Goal: Task Accomplishment & Management: Manage account settings

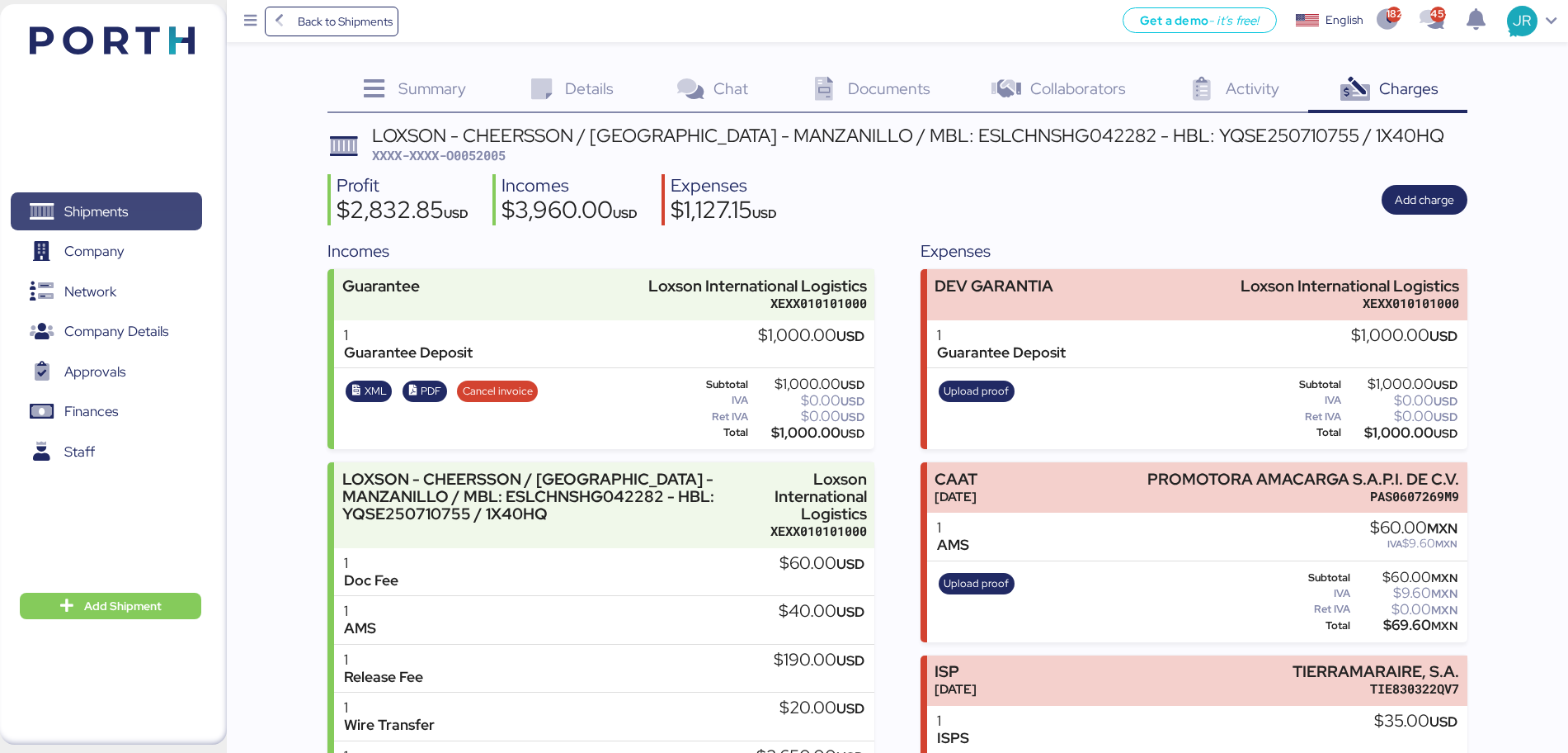
scroll to position [336, 0]
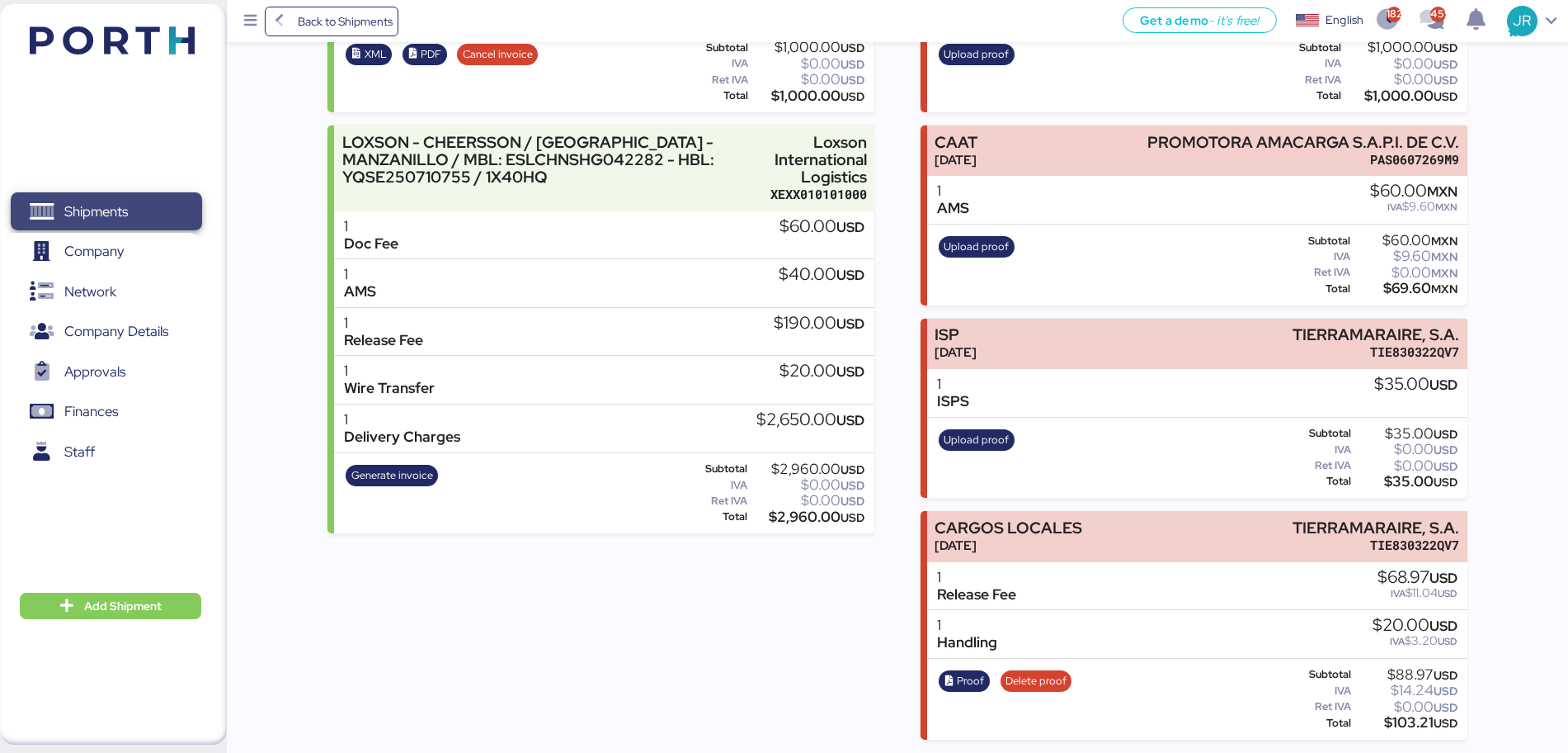
click at [110, 204] on span "Shipments" at bounding box center [96, 212] width 64 height 24
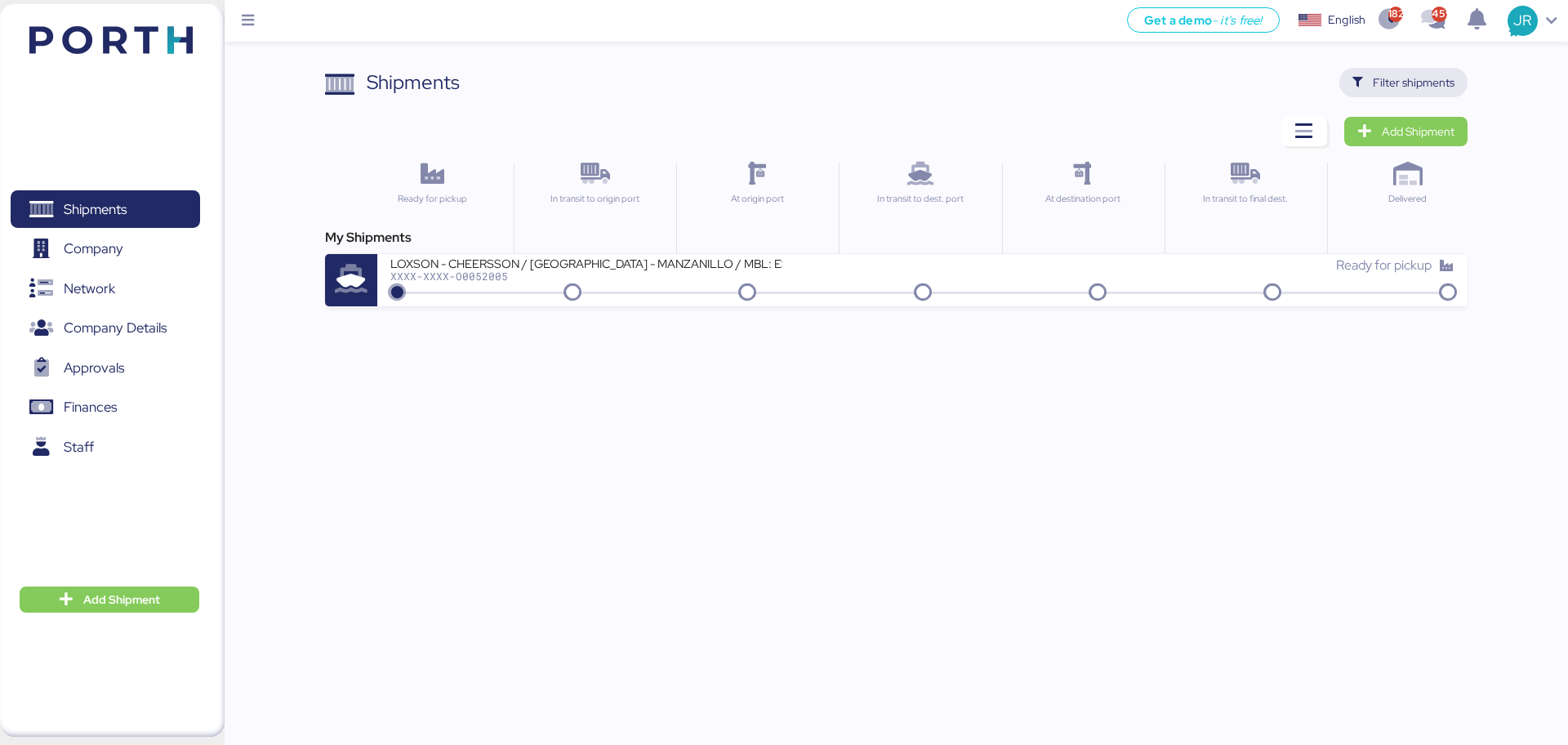
click at [1371, 73] on span "Filter shipments" at bounding box center [1403, 83] width 102 height 23
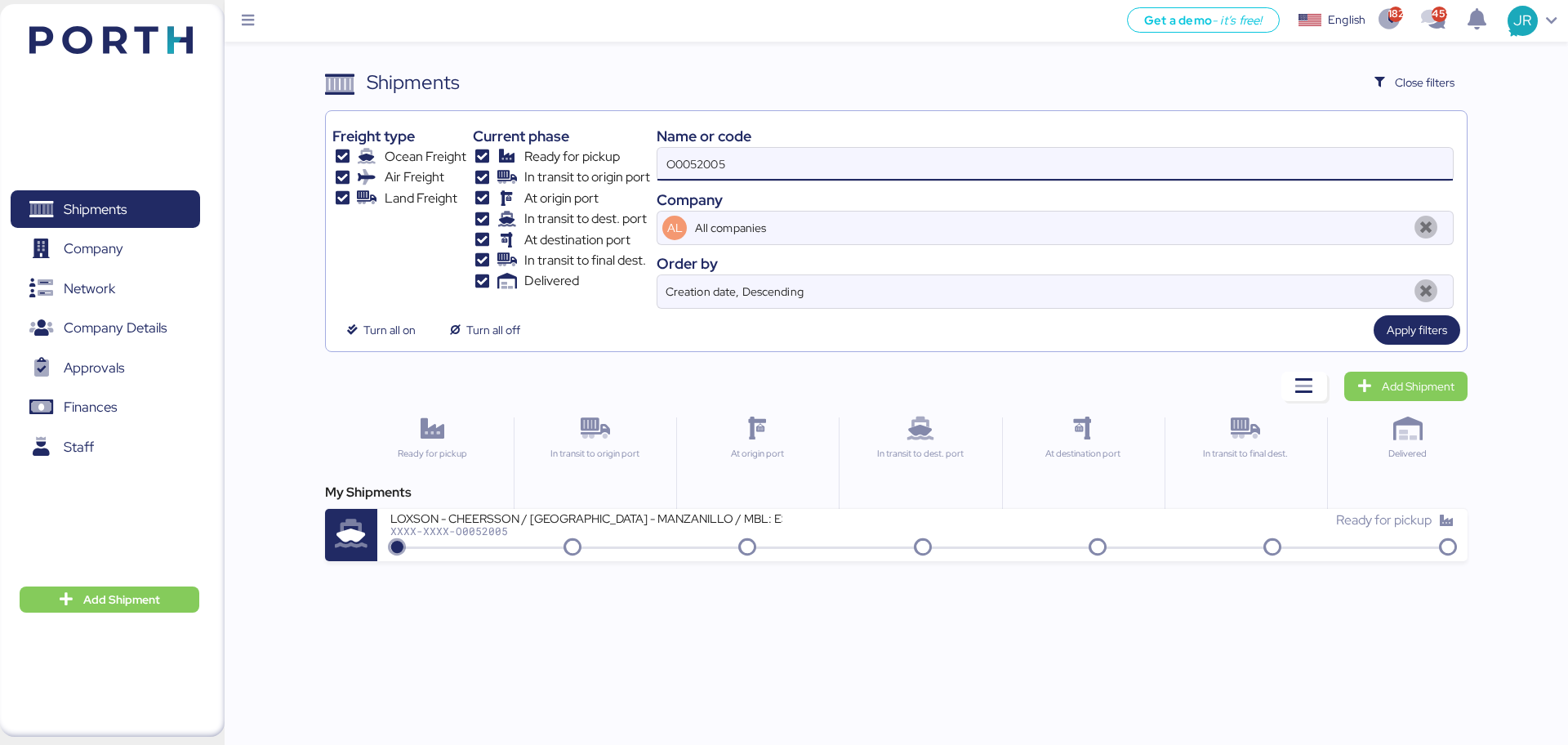
drag, startPoint x: 758, startPoint y: 162, endPoint x: 332, endPoint y: 161, distance: 426.0
click at [344, 161] on div "Freight type Ocean Freight Air Freight Land Freight Current phase Ready for pic…" at bounding box center [895, 213] width 1127 height 191
paste input "1925"
type input "O0051925"
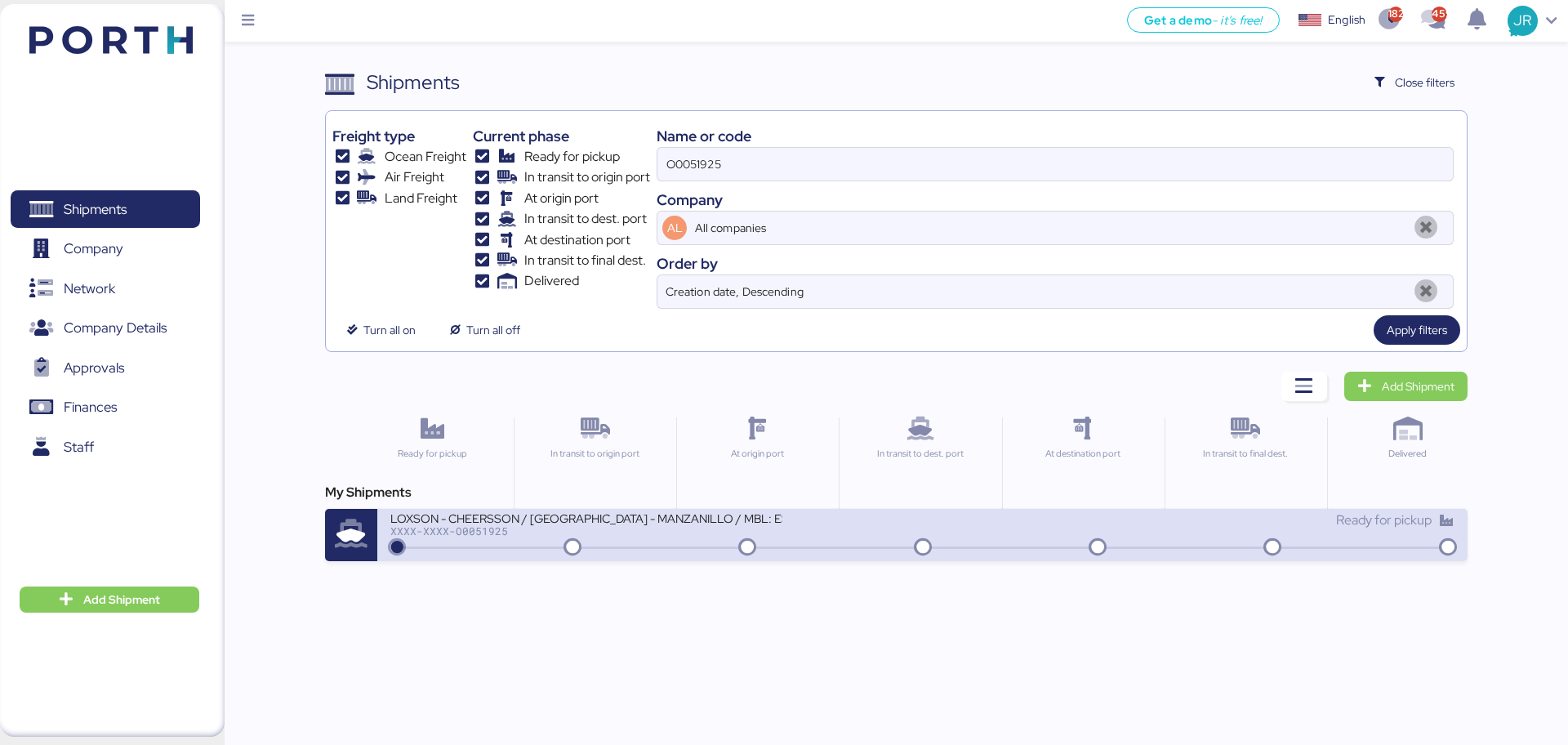
click at [445, 526] on div "XXXX-XXXX-O0051925" at bounding box center [587, 531] width 392 height 12
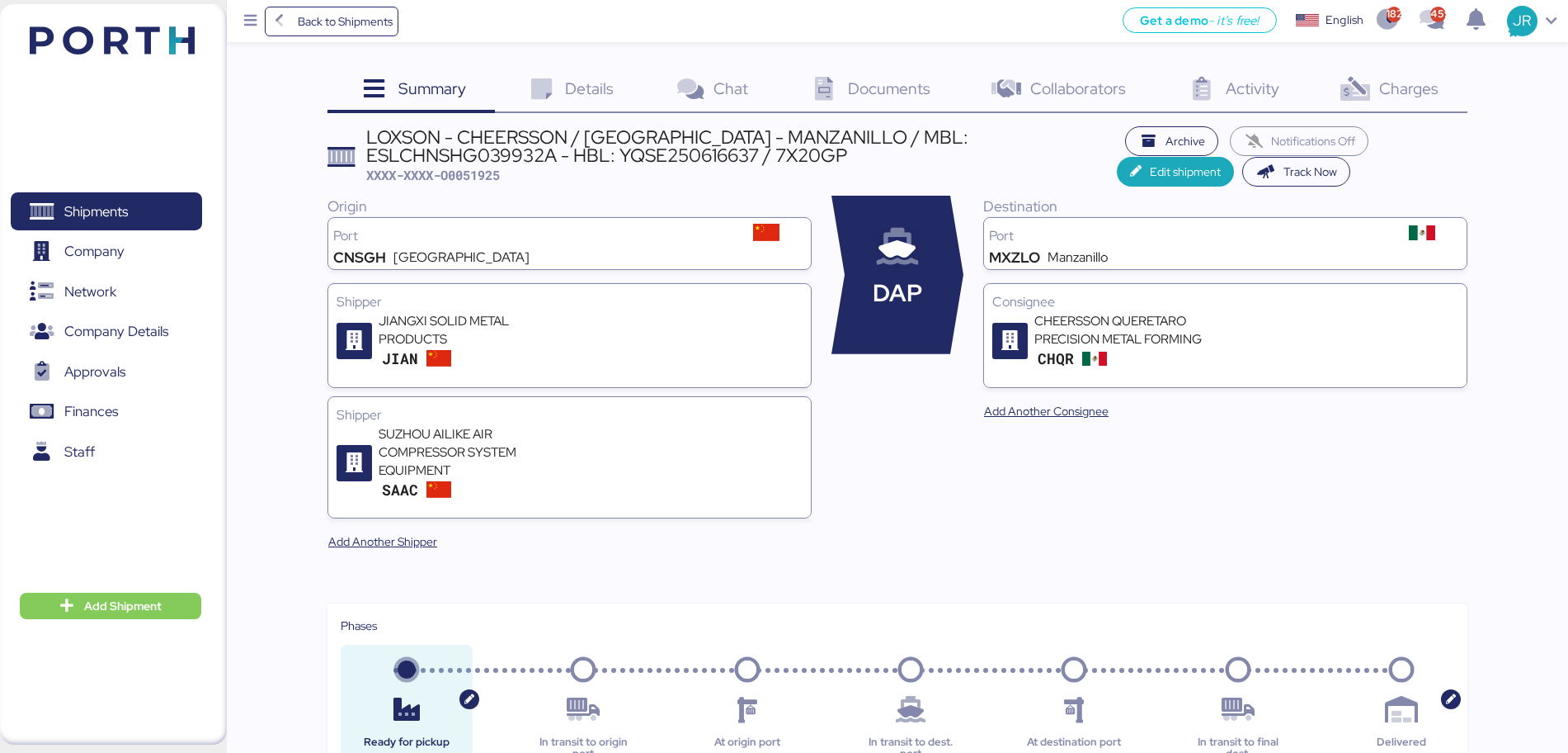
click at [1384, 91] on span "Charges" at bounding box center [1408, 89] width 59 height 22
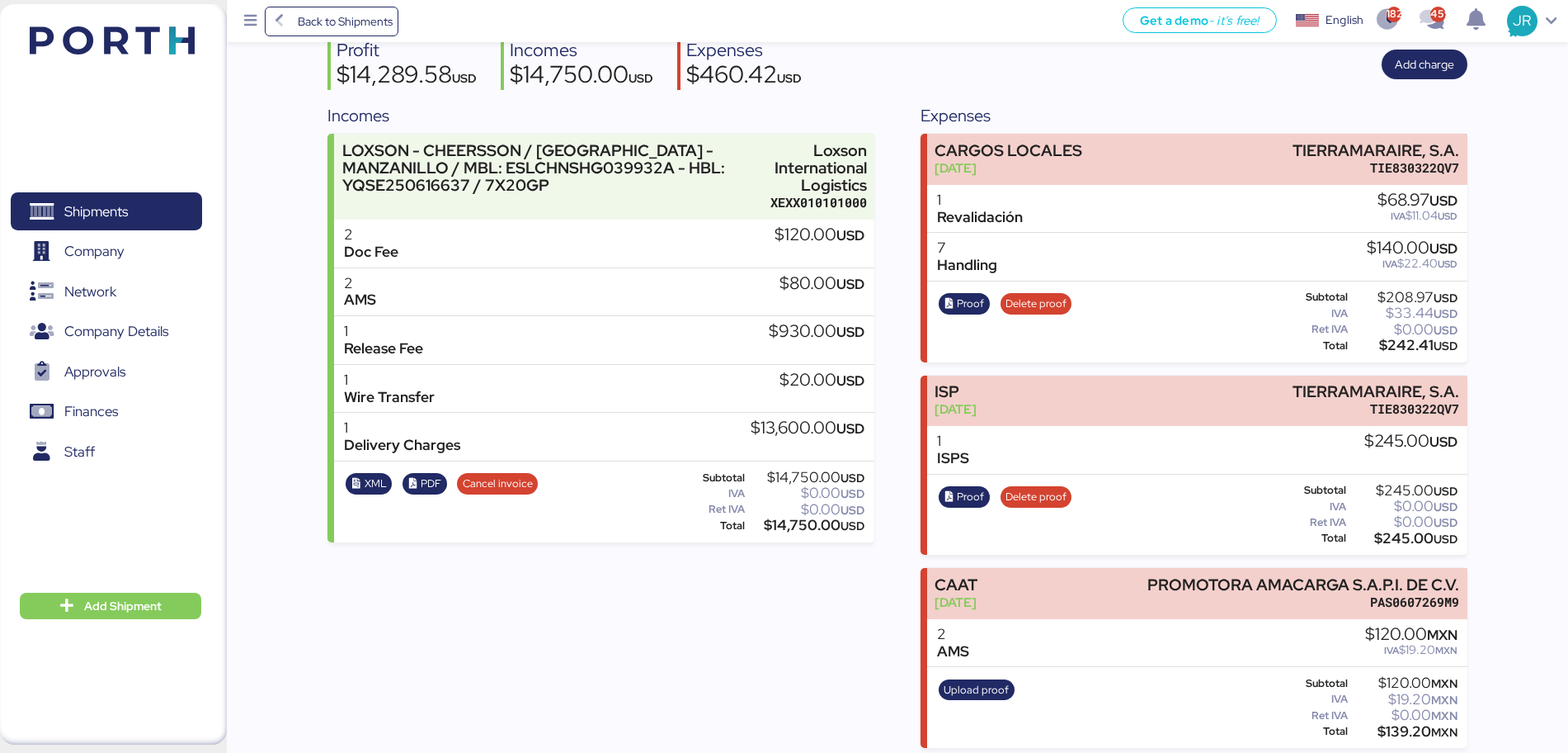
scroll to position [144, 0]
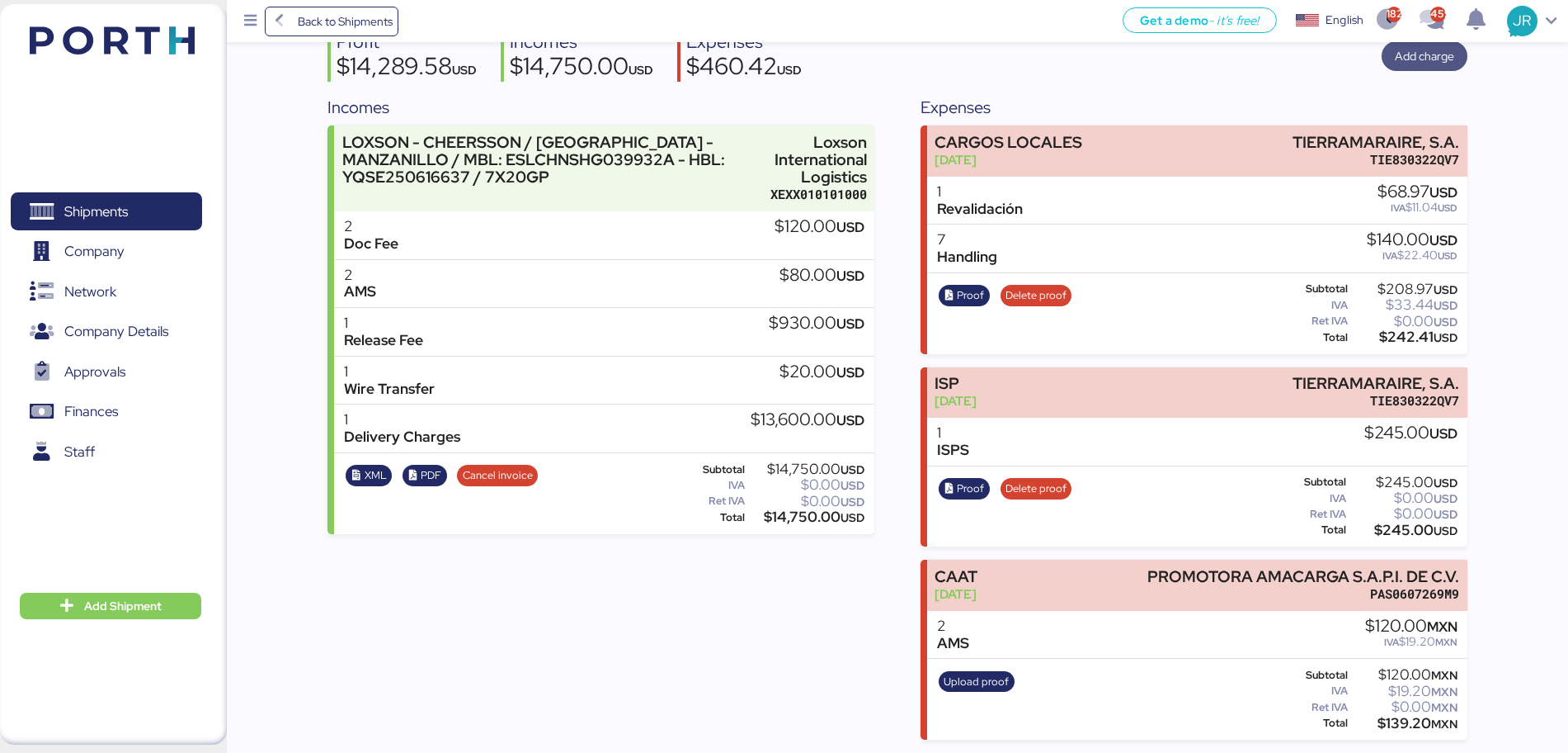
click at [1417, 62] on span "Add charge" at bounding box center [1424, 56] width 59 height 20
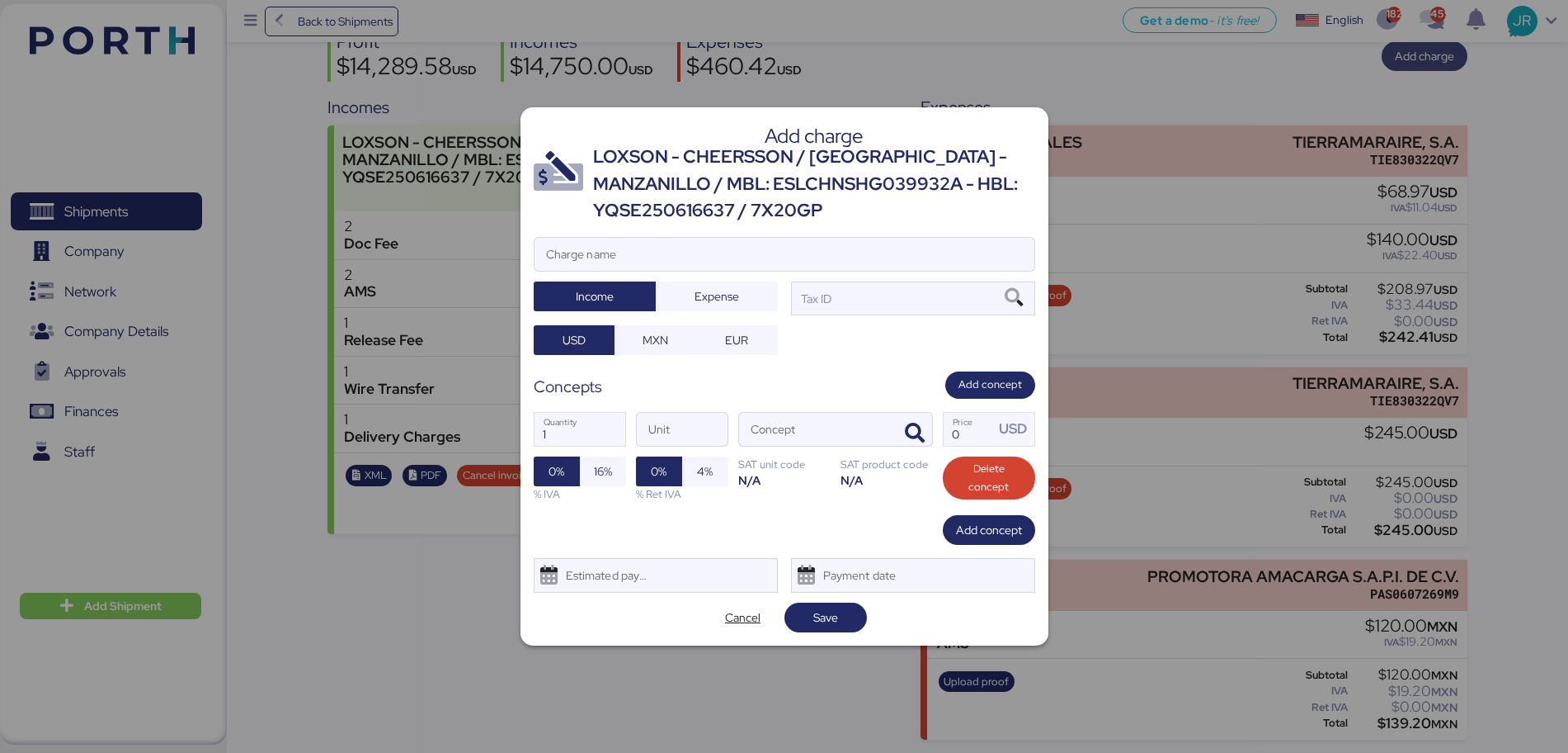
scroll to position [0, 0]
click at [610, 249] on input "Charge name" at bounding box center [784, 254] width 500 height 33
click at [692, 310] on span "Expense" at bounding box center [717, 296] width 122 height 30
click at [698, 260] on input "FULL 1" at bounding box center [784, 254] width 500 height 33
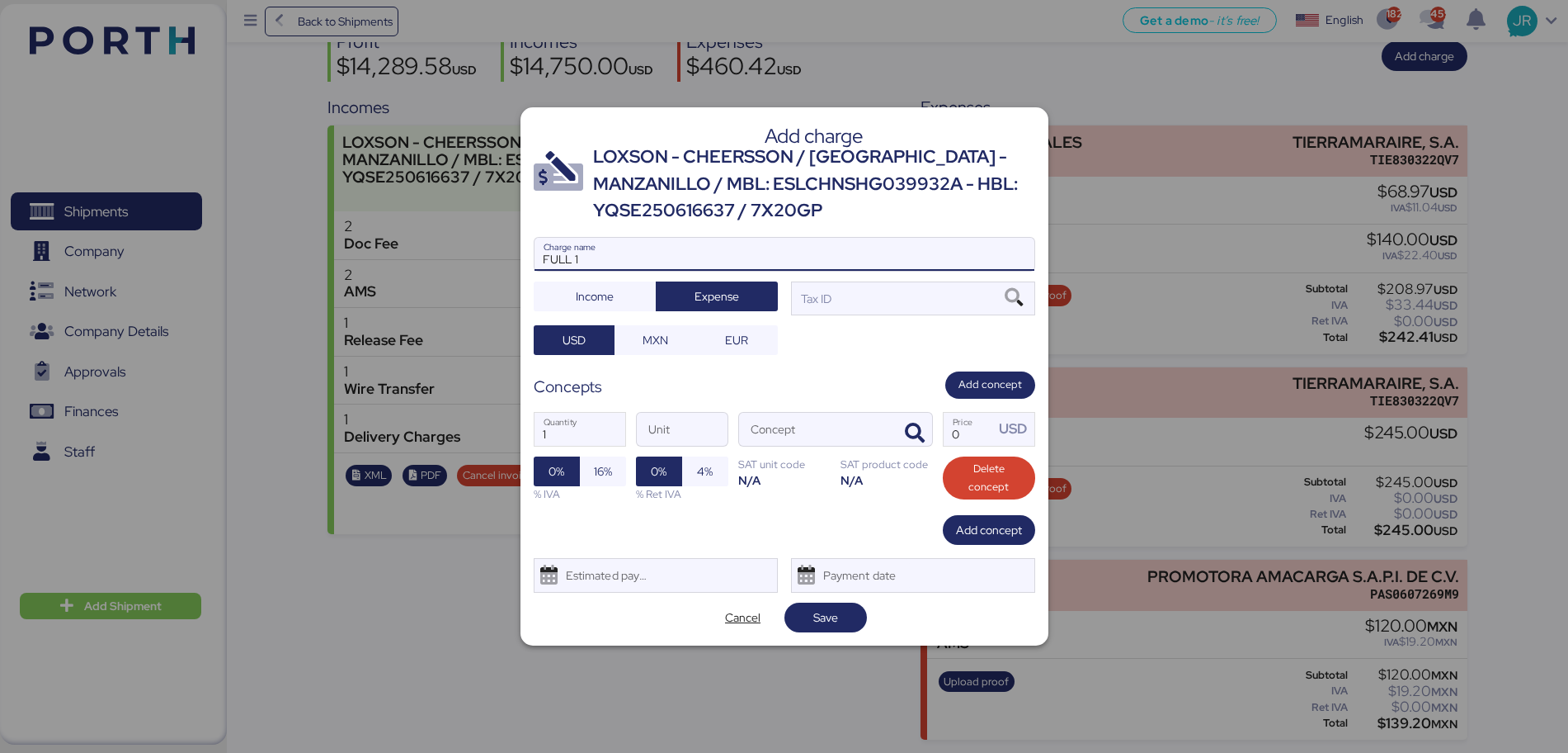
paste input "TCKU2076346, ESDU2205130"
type input "FULL 1 TCKU2076346, ESDU2205130"
click at [672, 339] on span "MXN" at bounding box center [656, 341] width 55 height 23
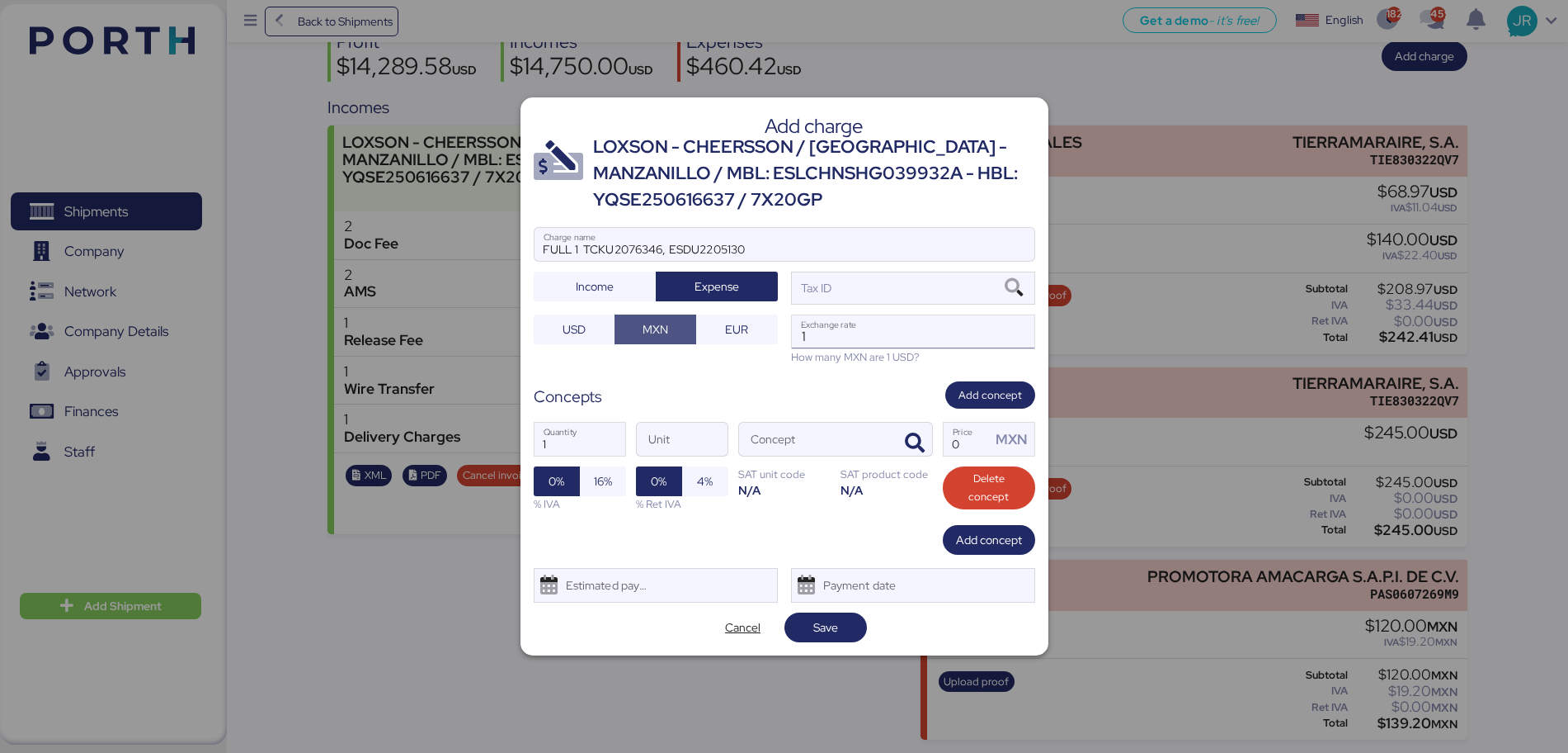
click at [850, 344] on input "1" at bounding box center [913, 331] width 243 height 33
paste input "18.6402"
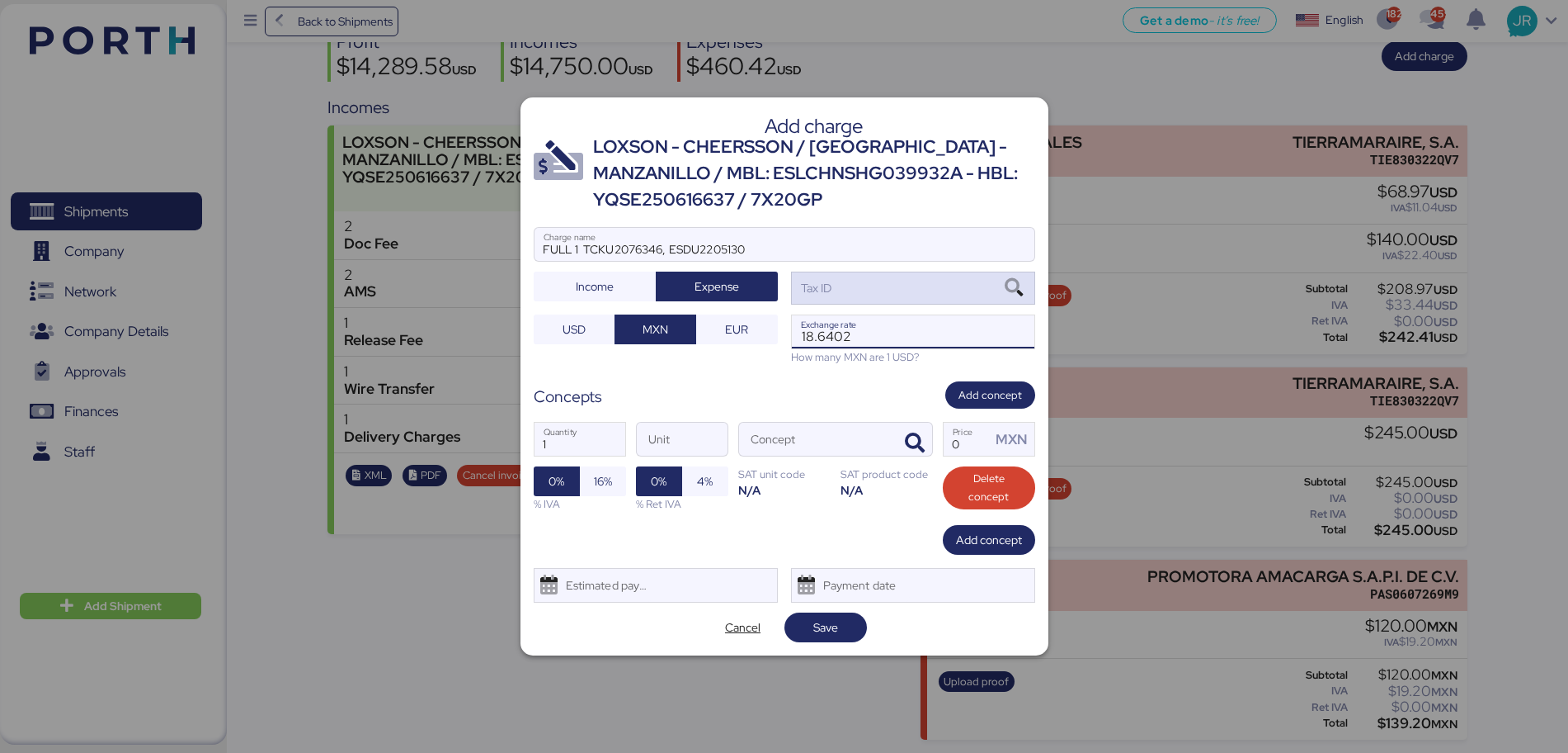
type input "18.6402"
click at [1024, 288] on icon at bounding box center [1014, 288] width 28 height 18
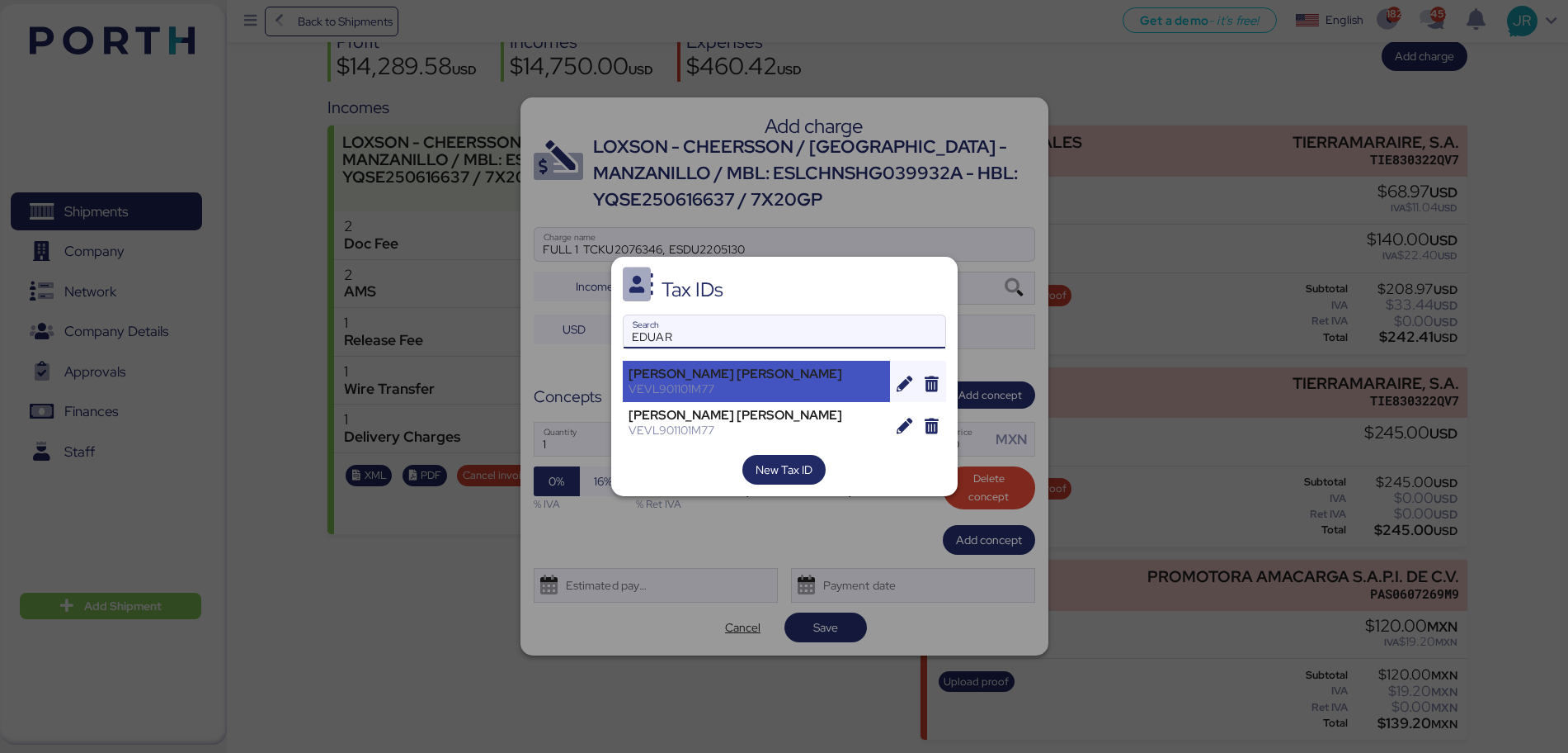
type input "EDUAR"
click at [728, 366] on div "[PERSON_NAME] [PERSON_NAME]" at bounding box center [757, 374] width 257 height 15
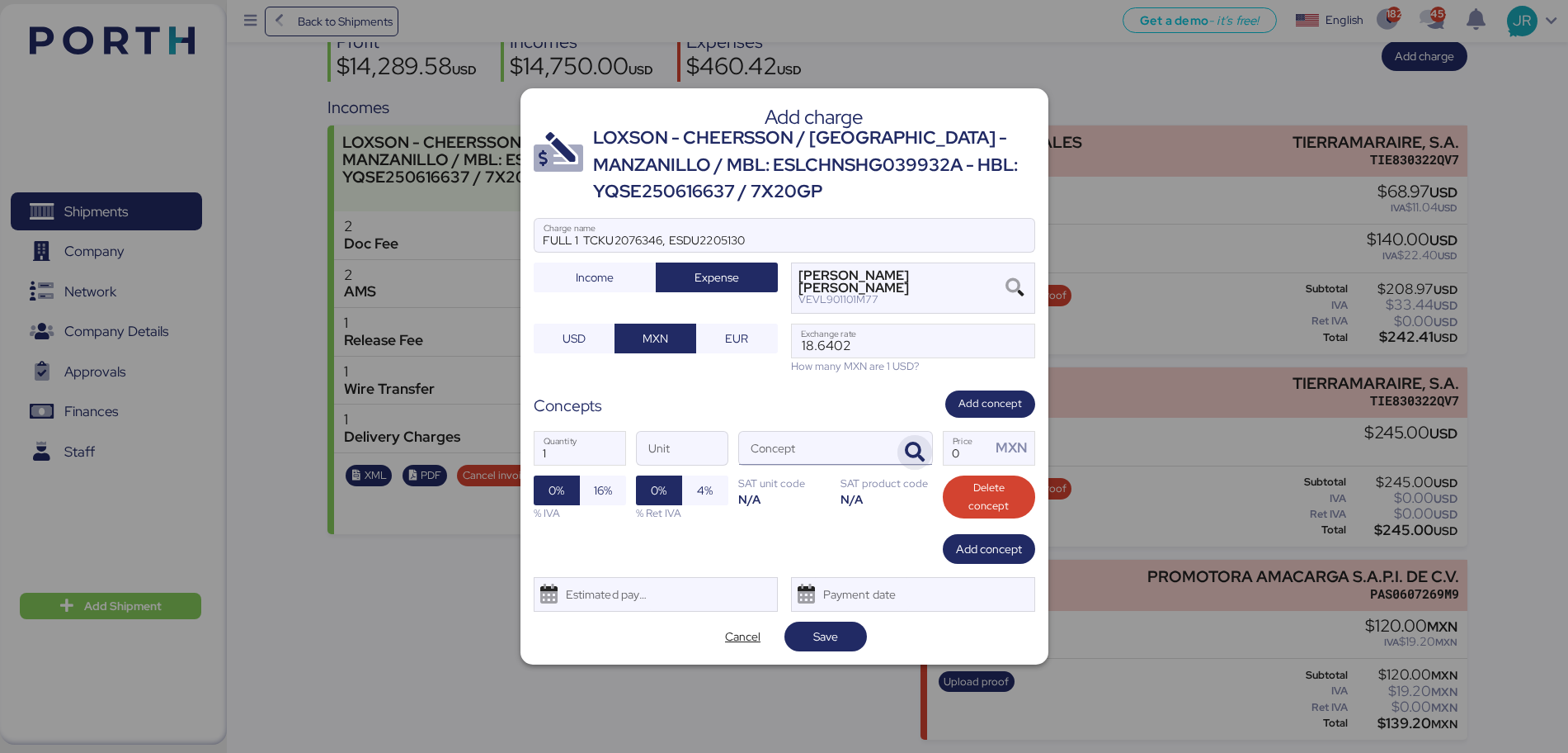
click at [922, 458] on icon "button" at bounding box center [915, 453] width 20 height 20
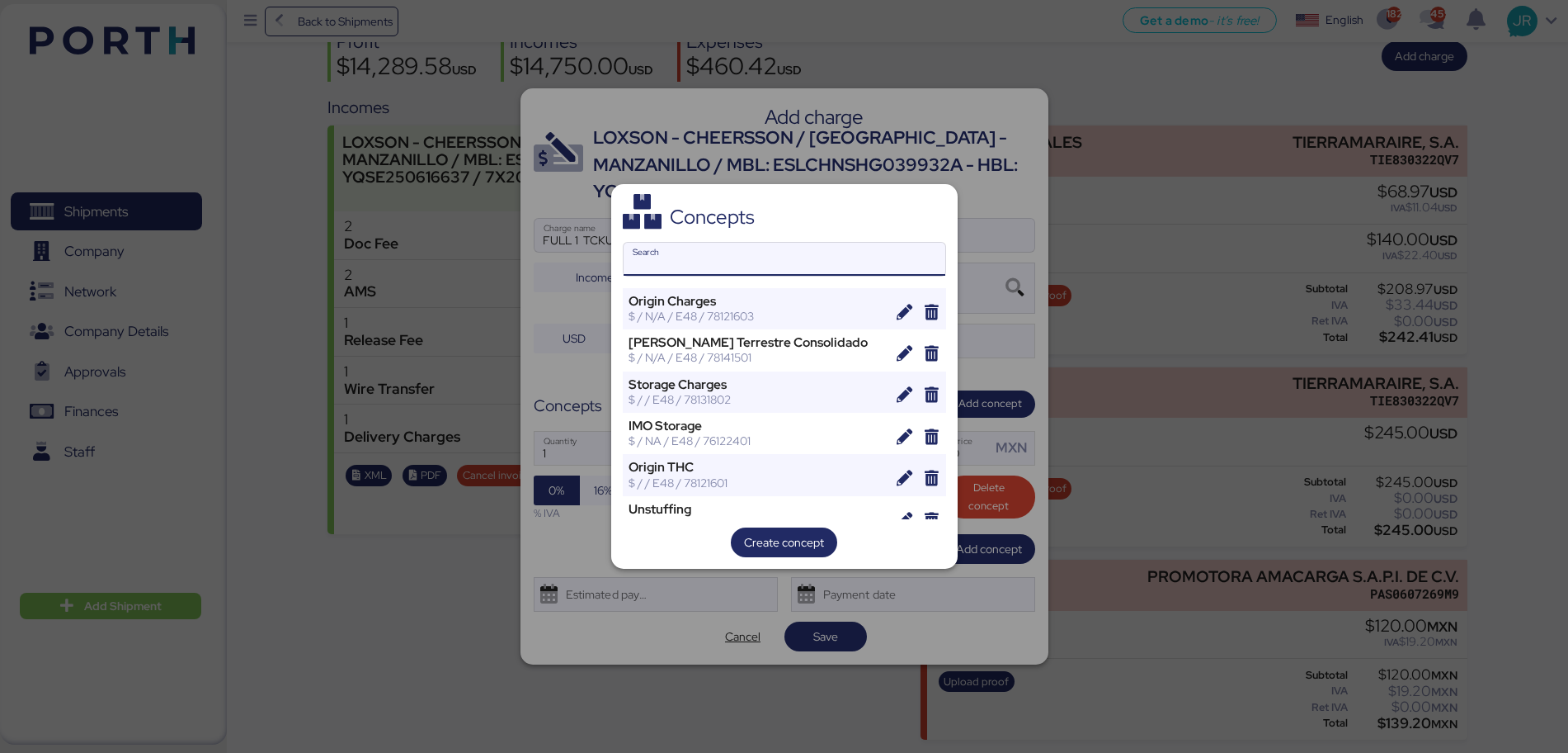
click at [684, 267] on input "Search" at bounding box center [784, 259] width 322 height 33
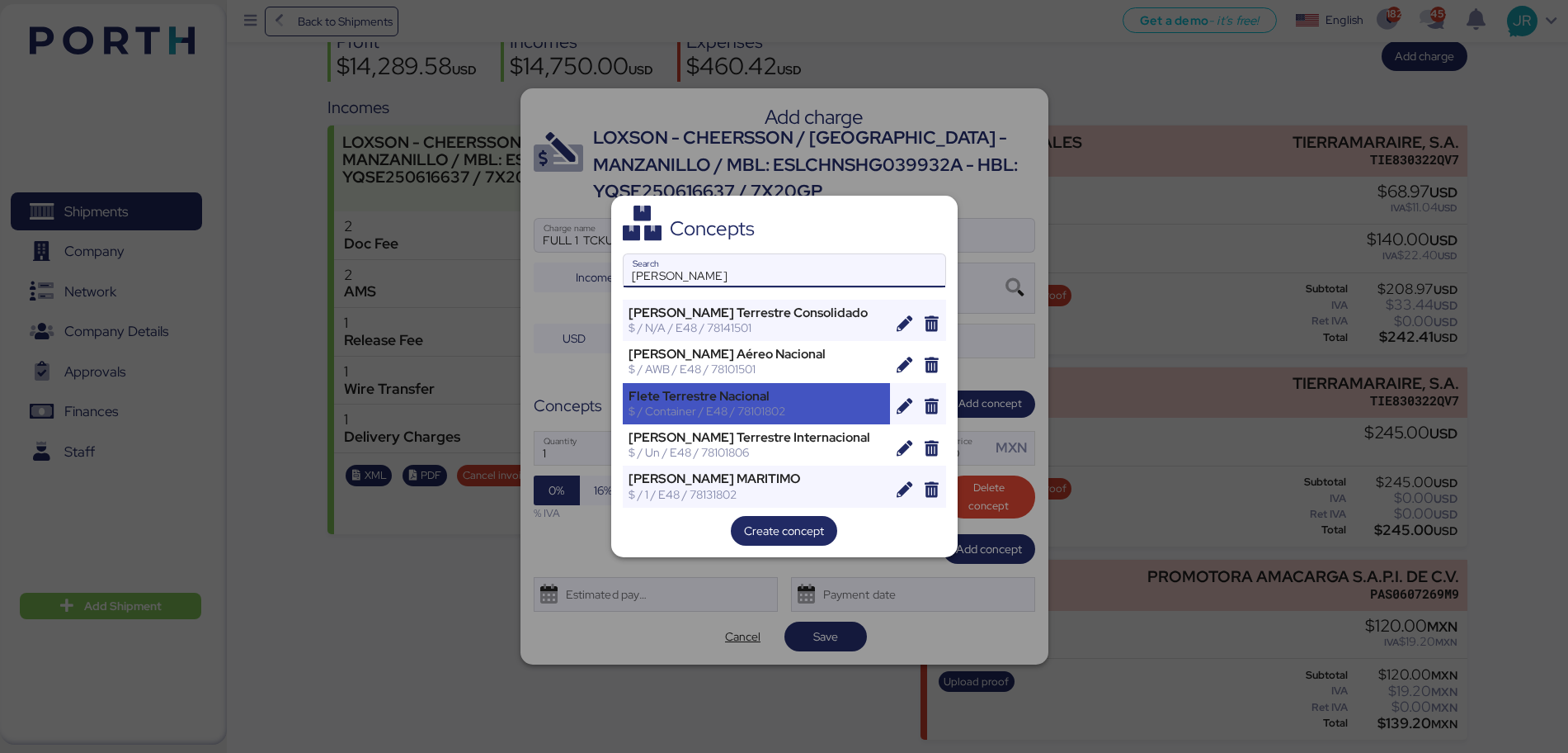
type input "[PERSON_NAME]"
click at [723, 404] on div "$ / Container / E48 / 78101802" at bounding box center [757, 411] width 257 height 15
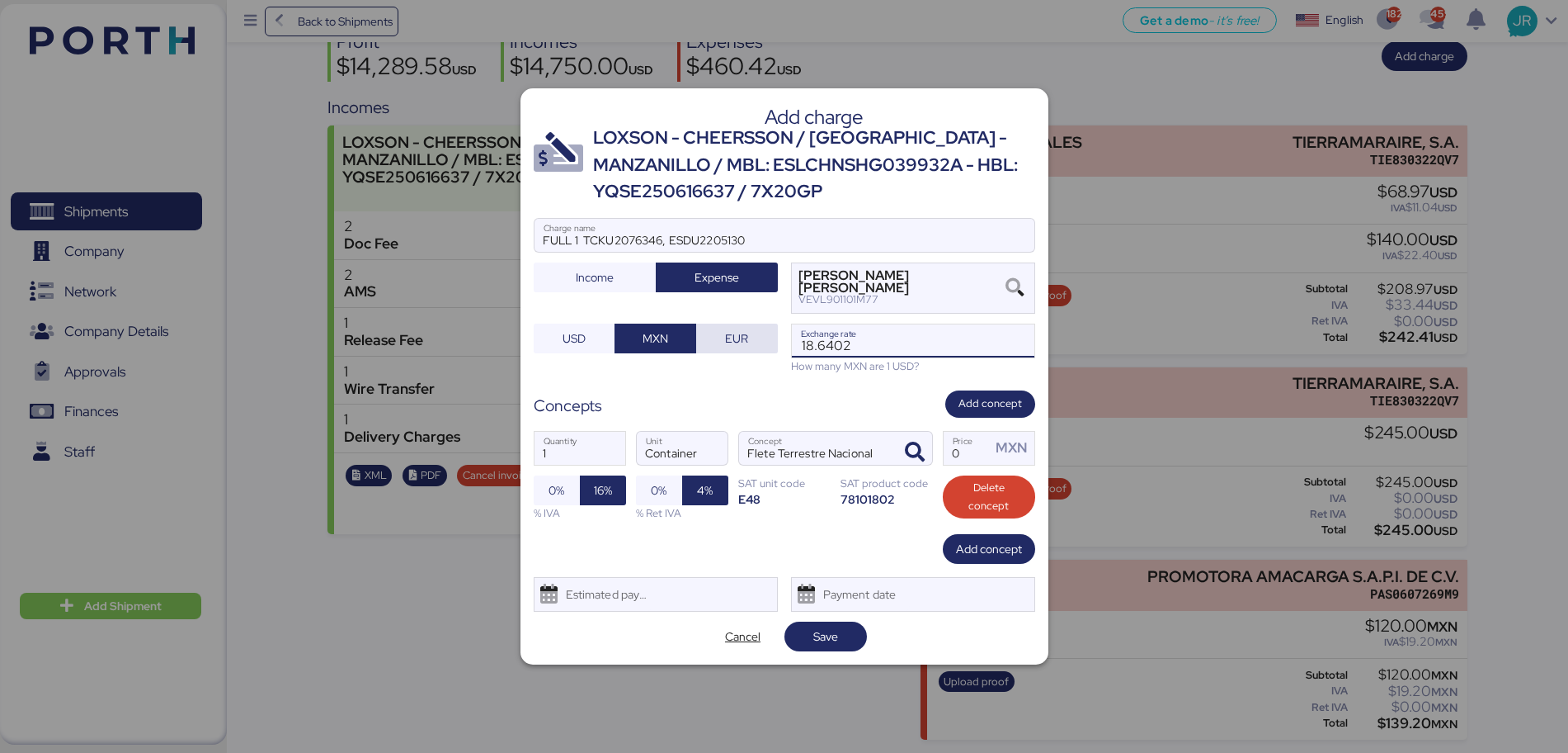
drag, startPoint x: 857, startPoint y: 341, endPoint x: 722, endPoint y: 341, distance: 135.0
click at [722, 341] on div "FULL 1 TCKU2076346, ESDU2205130 Charge name Income Expense [PERSON_NAME] [PERSO…" at bounding box center [784, 295] width 502 height 155
click at [820, 631] on span "Save" at bounding box center [826, 637] width 25 height 20
click at [961, 453] on input "Price MXN" at bounding box center [968, 448] width 48 height 33
type input "1"
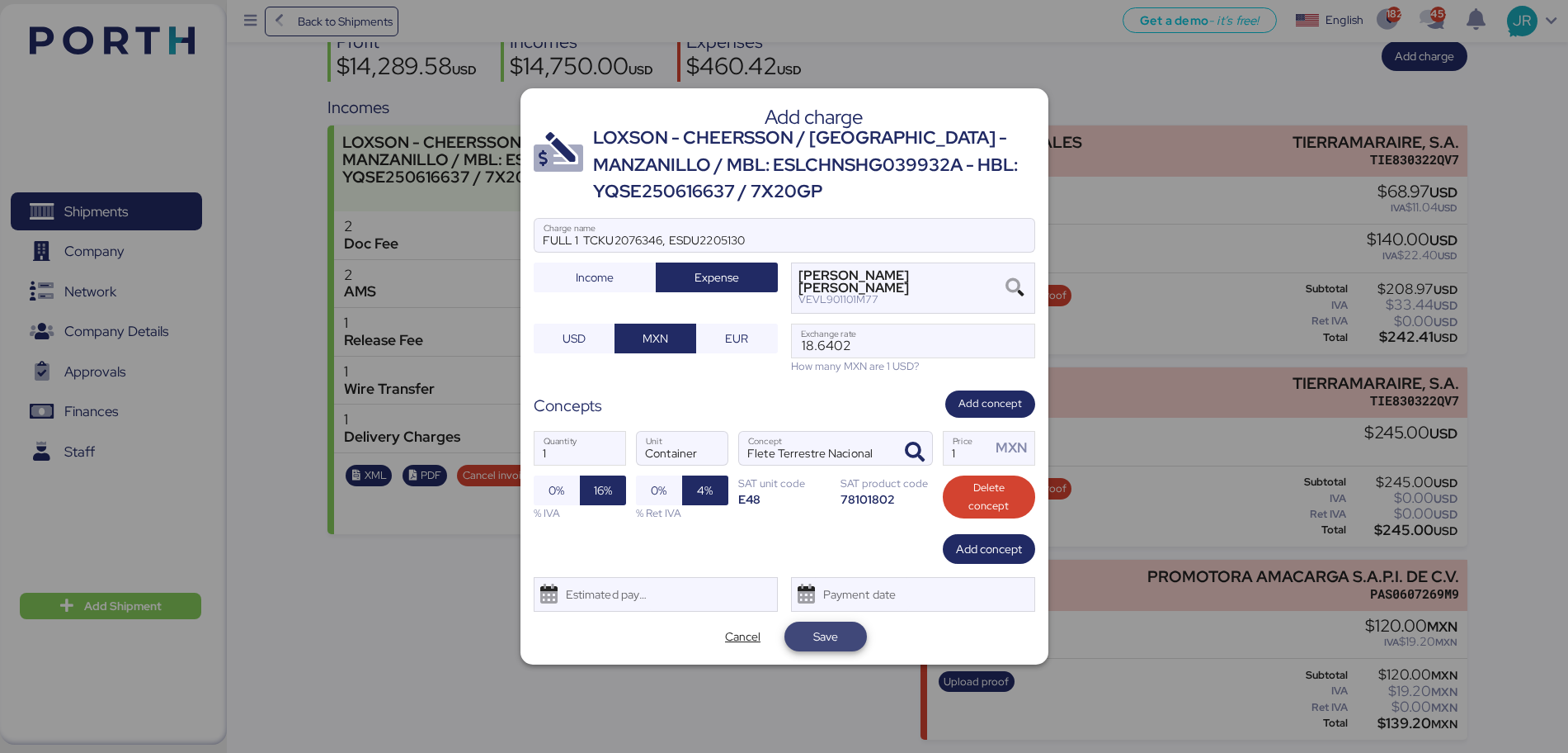
click at [835, 622] on span "Save" at bounding box center [825, 637] width 83 height 30
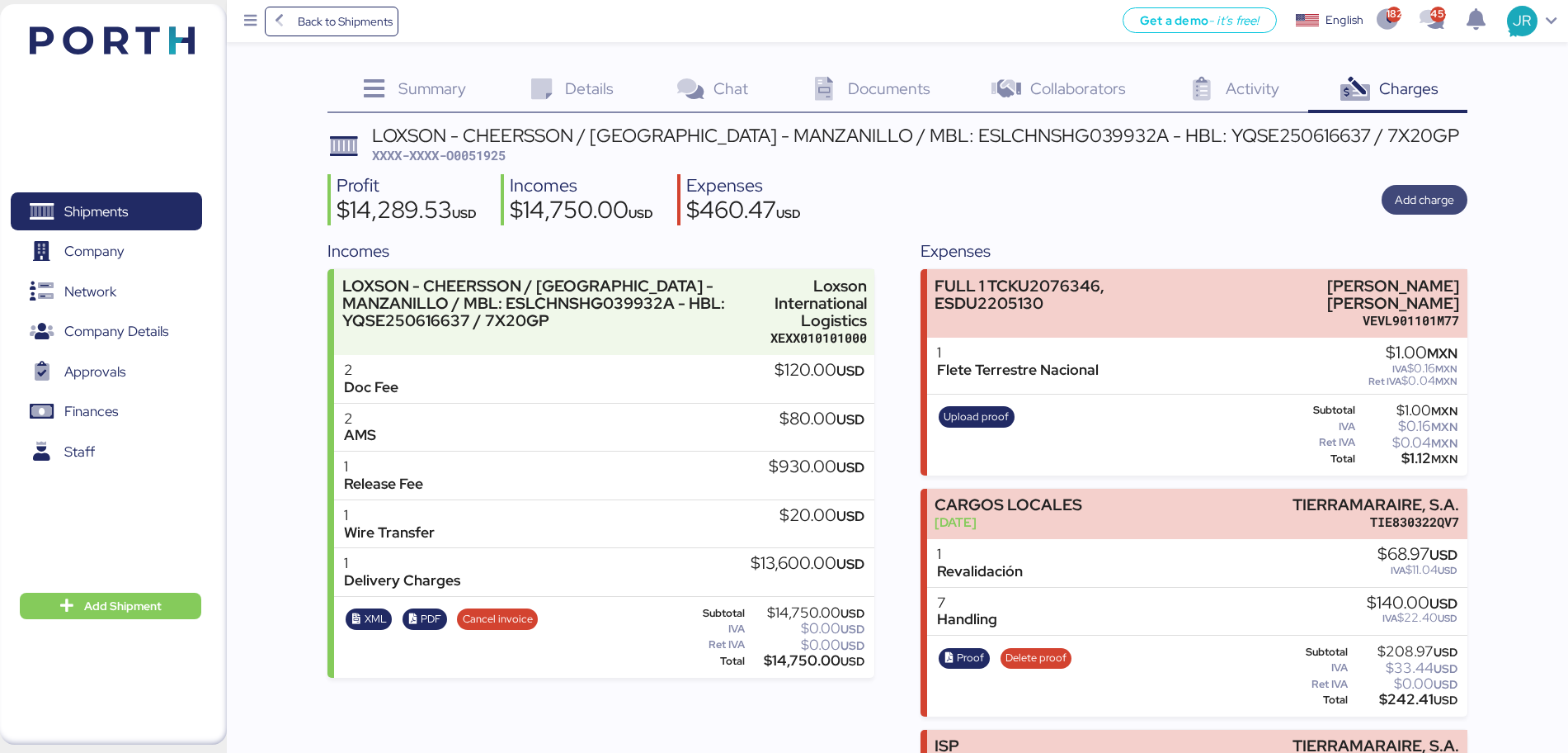
click at [1412, 201] on span "Add charge" at bounding box center [1424, 200] width 59 height 20
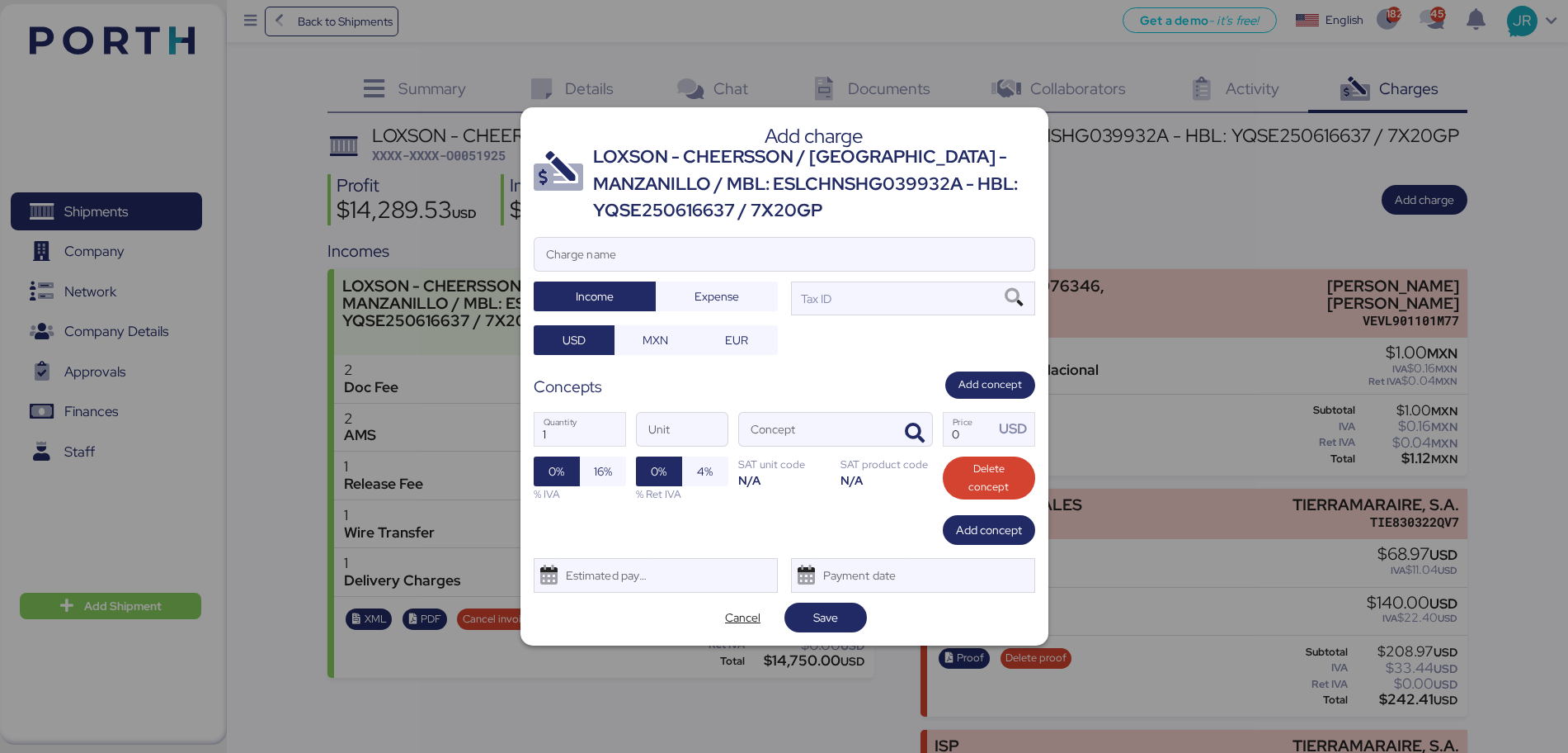
click at [647, 211] on div "LOXSON - CHEERSSON / [GEOGRAPHIC_DATA] - MANZANILLO / MBL: ESLCHNSHG039932A - H…" at bounding box center [814, 184] width 442 height 80
click at [628, 280] on div at bounding box center [784, 279] width 500 height 17
click at [628, 271] on input "Charge name" at bounding box center [784, 254] width 500 height 33
click at [628, 268] on input "Charge name" at bounding box center [784, 254] width 500 height 33
type input "FULL 2"
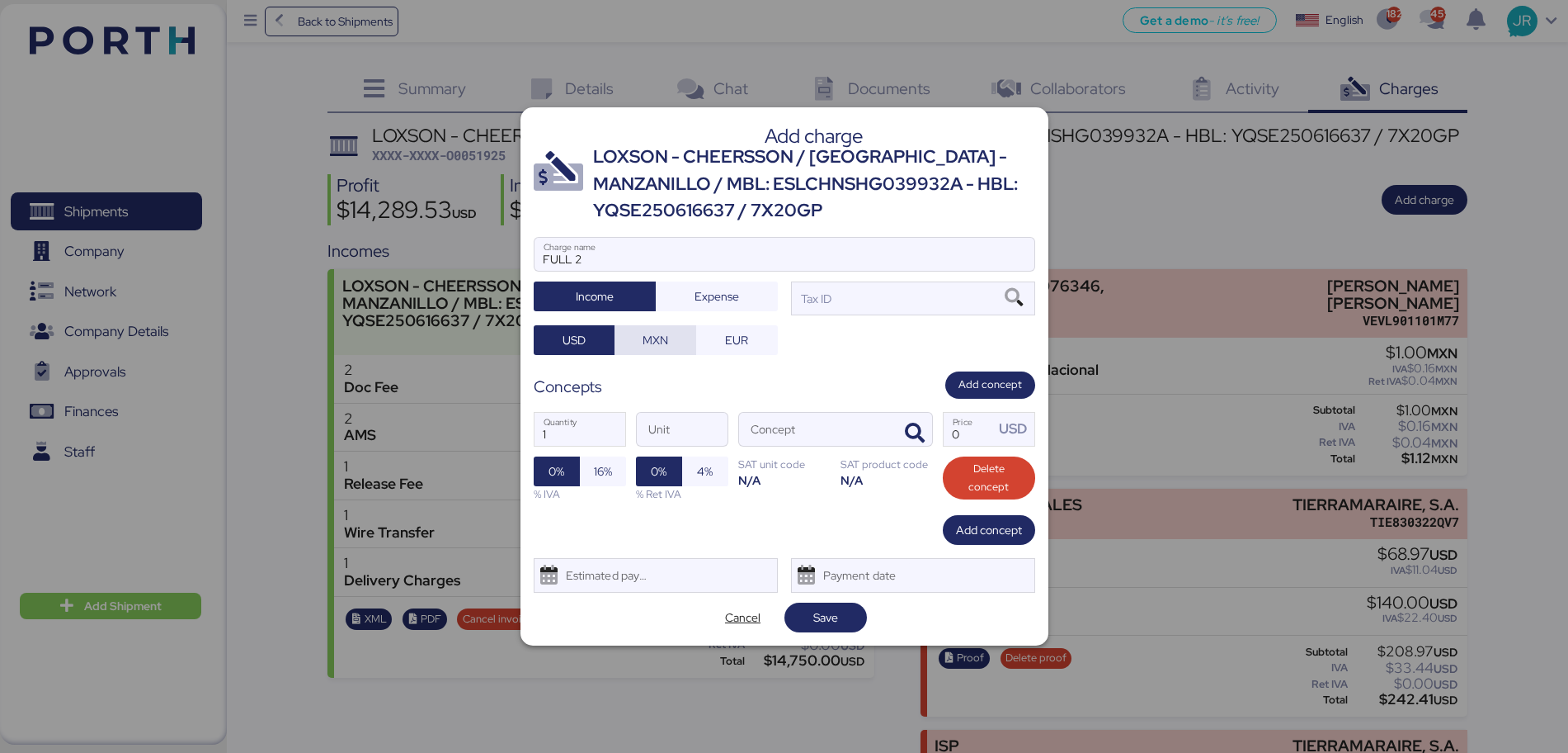
click at [676, 349] on span "MXN" at bounding box center [656, 341] width 55 height 23
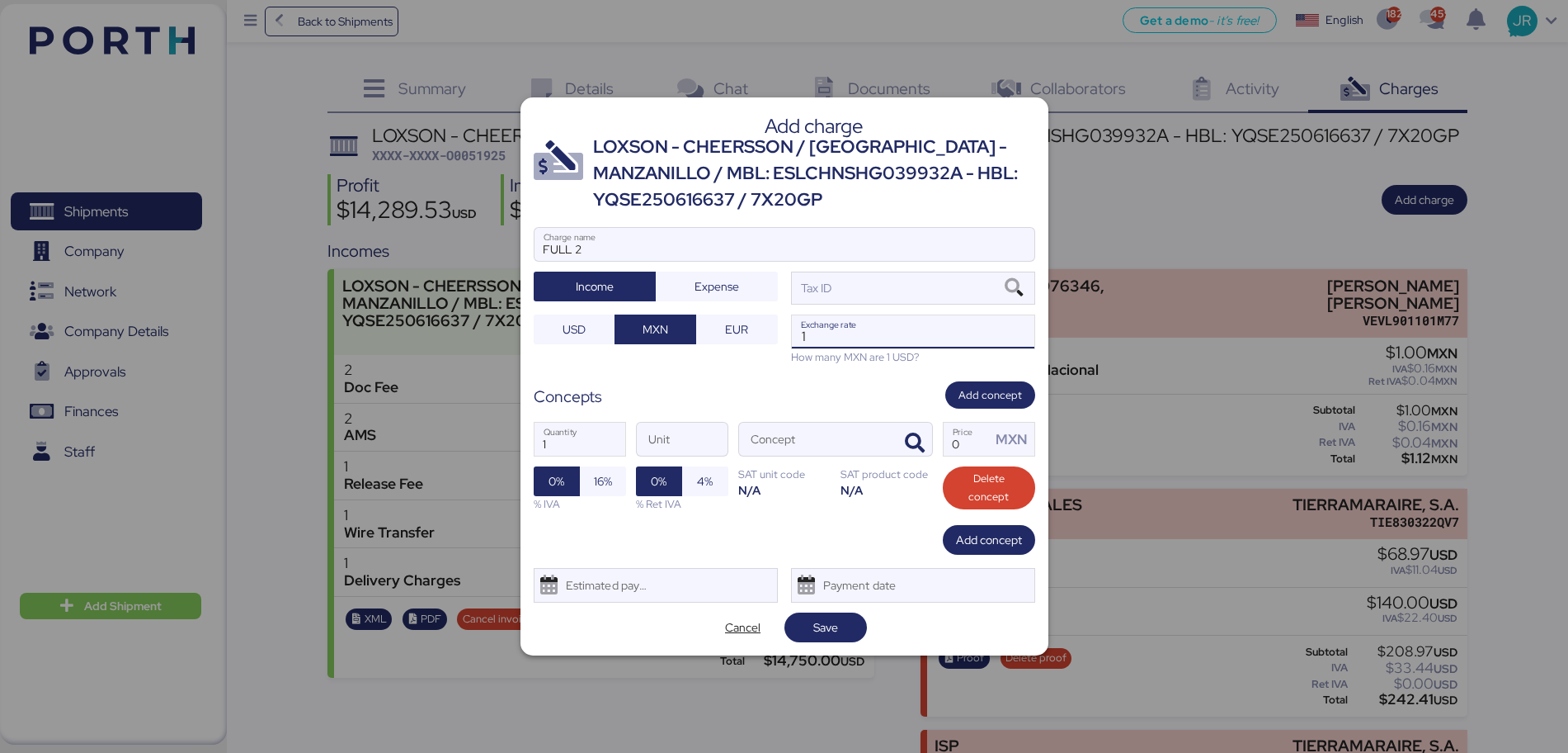
click at [841, 330] on input "1" at bounding box center [913, 331] width 243 height 33
paste input "18.6402"
type input "18.6402"
click at [909, 441] on icon "button" at bounding box center [915, 443] width 20 height 20
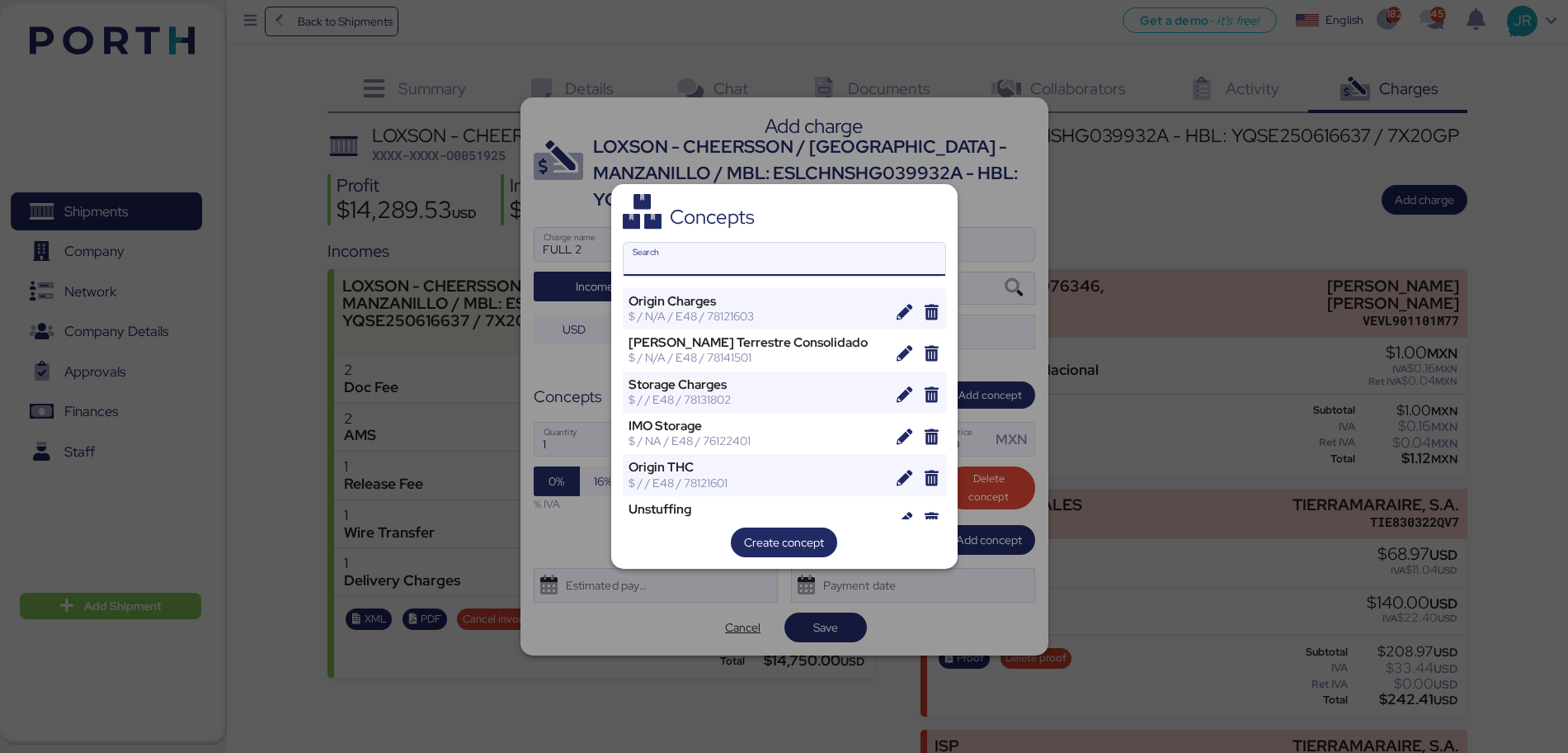
drag, startPoint x: 727, startPoint y: 260, endPoint x: 731, endPoint y: 228, distance: 32.2
click at [727, 259] on input "Search" at bounding box center [784, 259] width 322 height 33
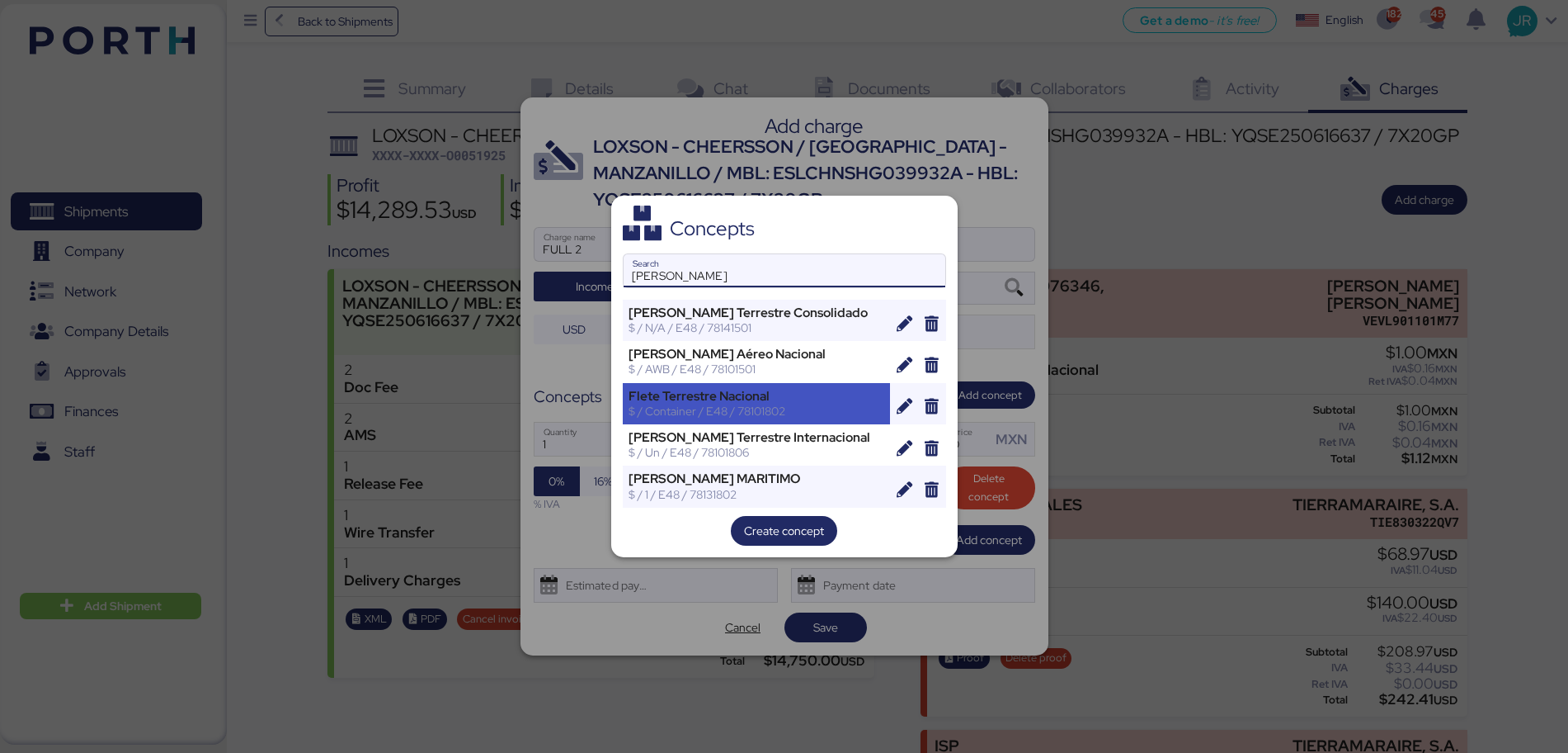
type input "[PERSON_NAME]"
click at [774, 397] on div "Flete Terrestre Nacional" at bounding box center [757, 397] width 257 height 15
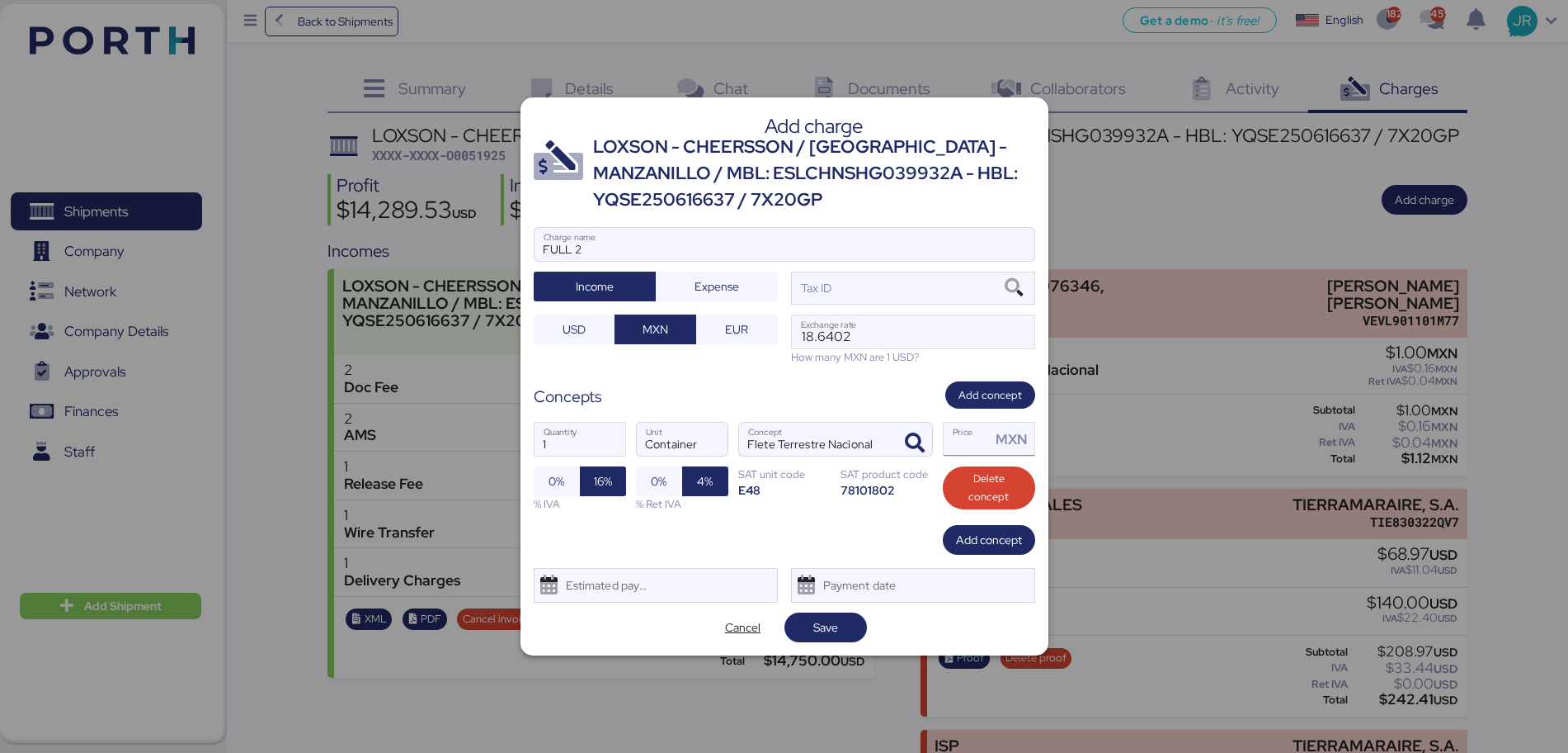
click at [951, 441] on input "Price MXN" at bounding box center [968, 438] width 48 height 33
type input "1"
click at [1012, 281] on icon at bounding box center [1014, 288] width 28 height 18
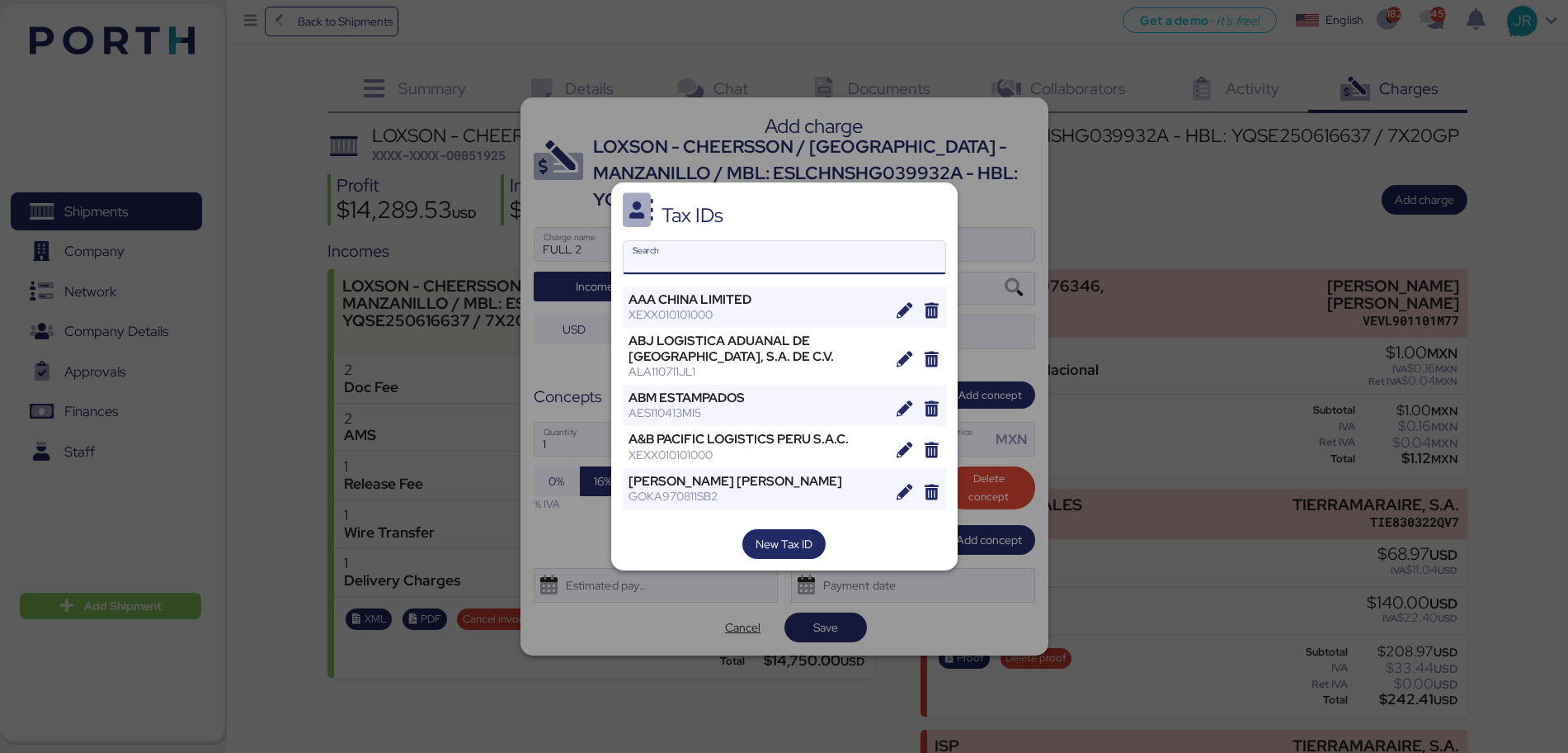
click at [651, 254] on input "Search" at bounding box center [784, 257] width 322 height 33
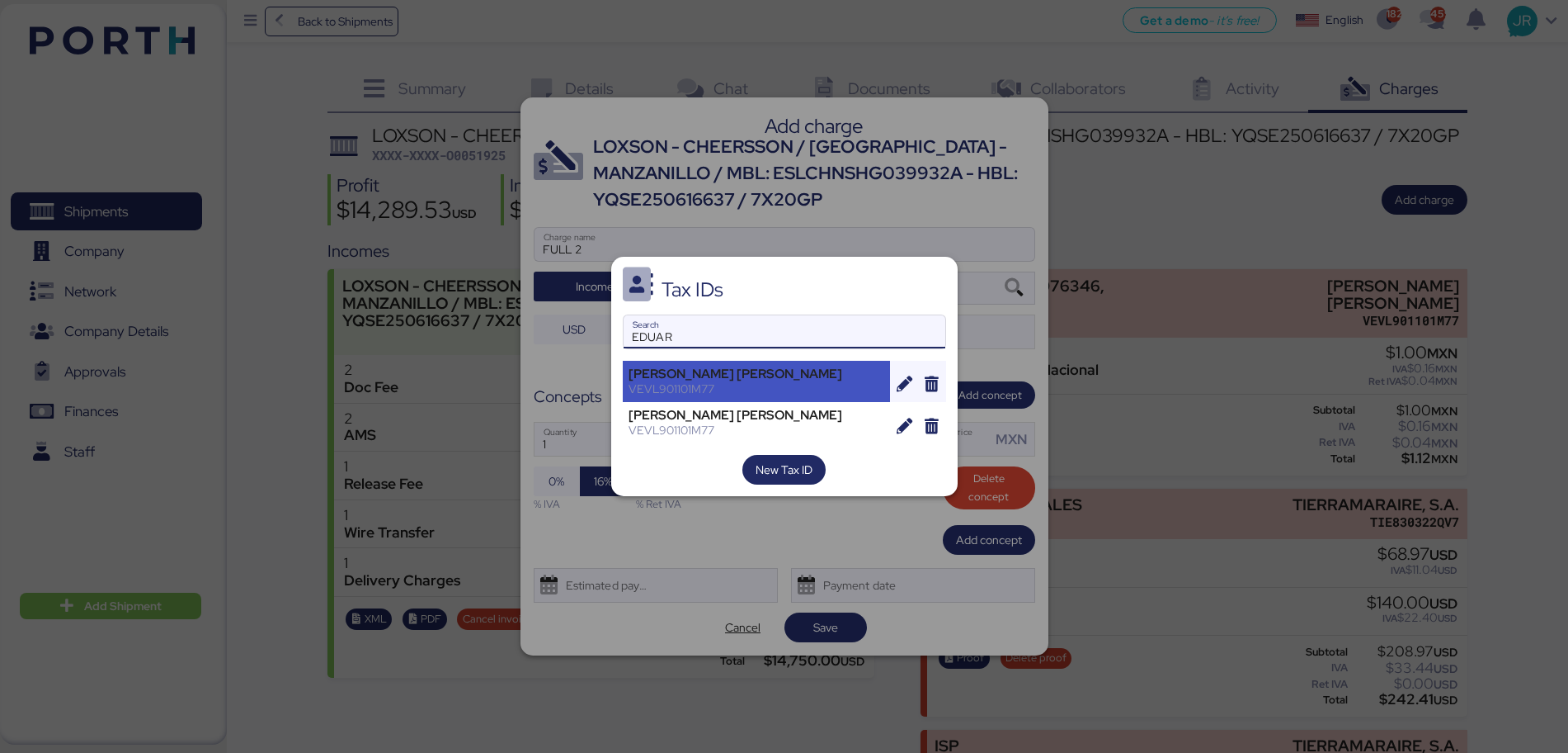
type input "EDUAR"
click at [711, 370] on div "[PERSON_NAME] [PERSON_NAME]" at bounding box center [757, 374] width 257 height 15
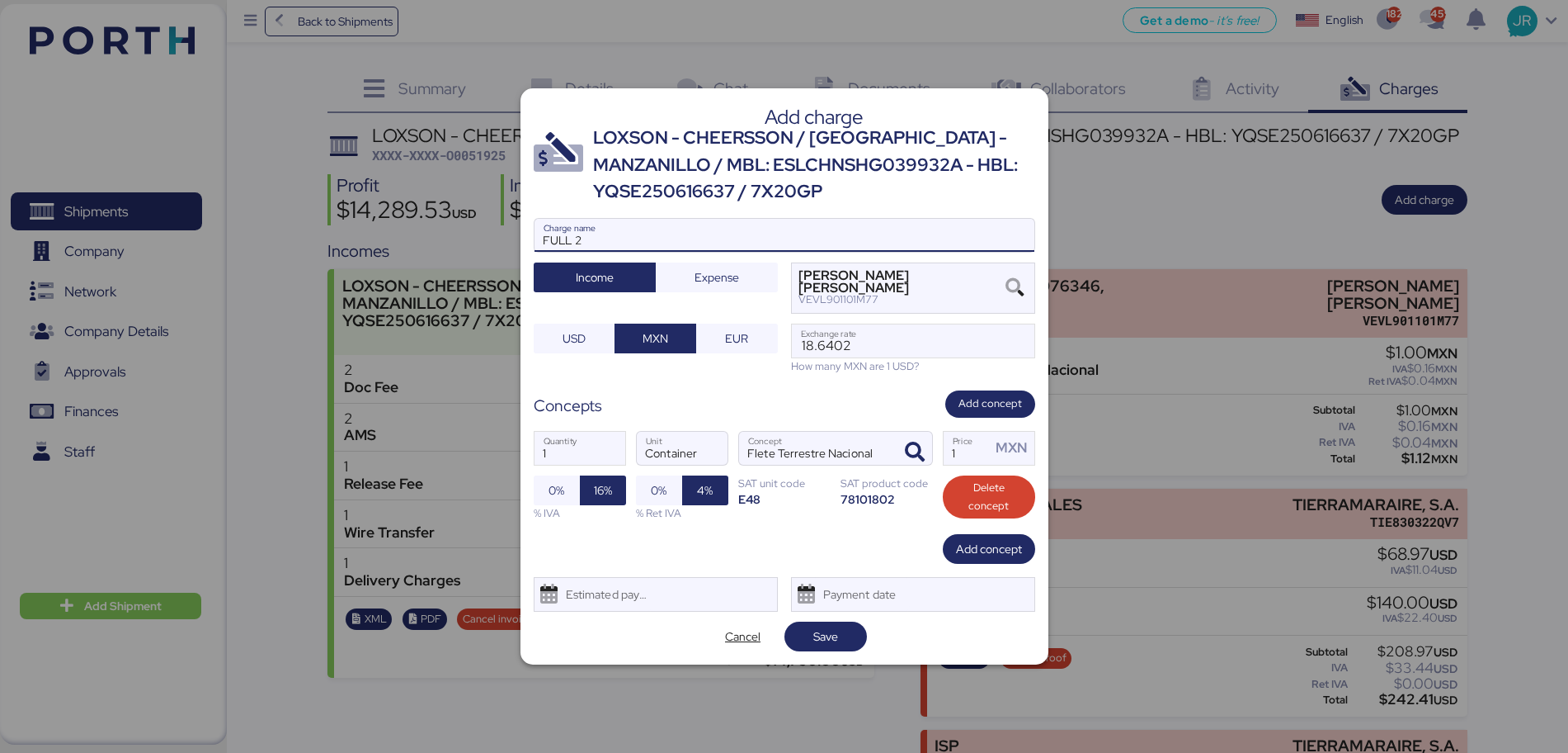
click at [635, 245] on input "FULL 2" at bounding box center [784, 234] width 500 height 33
paste input "ESDU1335166, ESDU1339074"
type input "FULL 2 ESDU1335166, ESDU1339074"
click at [842, 642] on span "Save" at bounding box center [825, 637] width 56 height 23
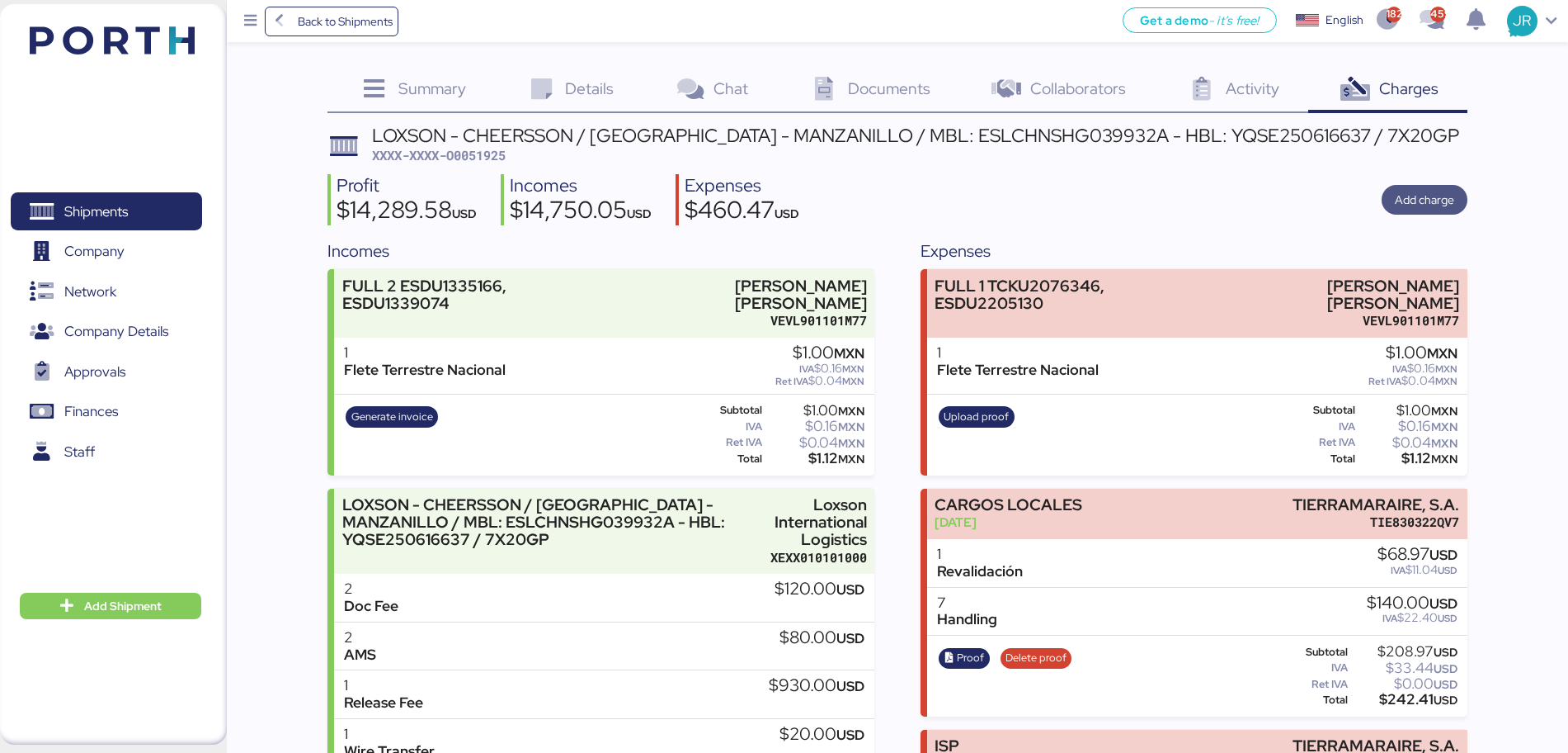
click at [1435, 198] on span "Add charge" at bounding box center [1424, 200] width 59 height 20
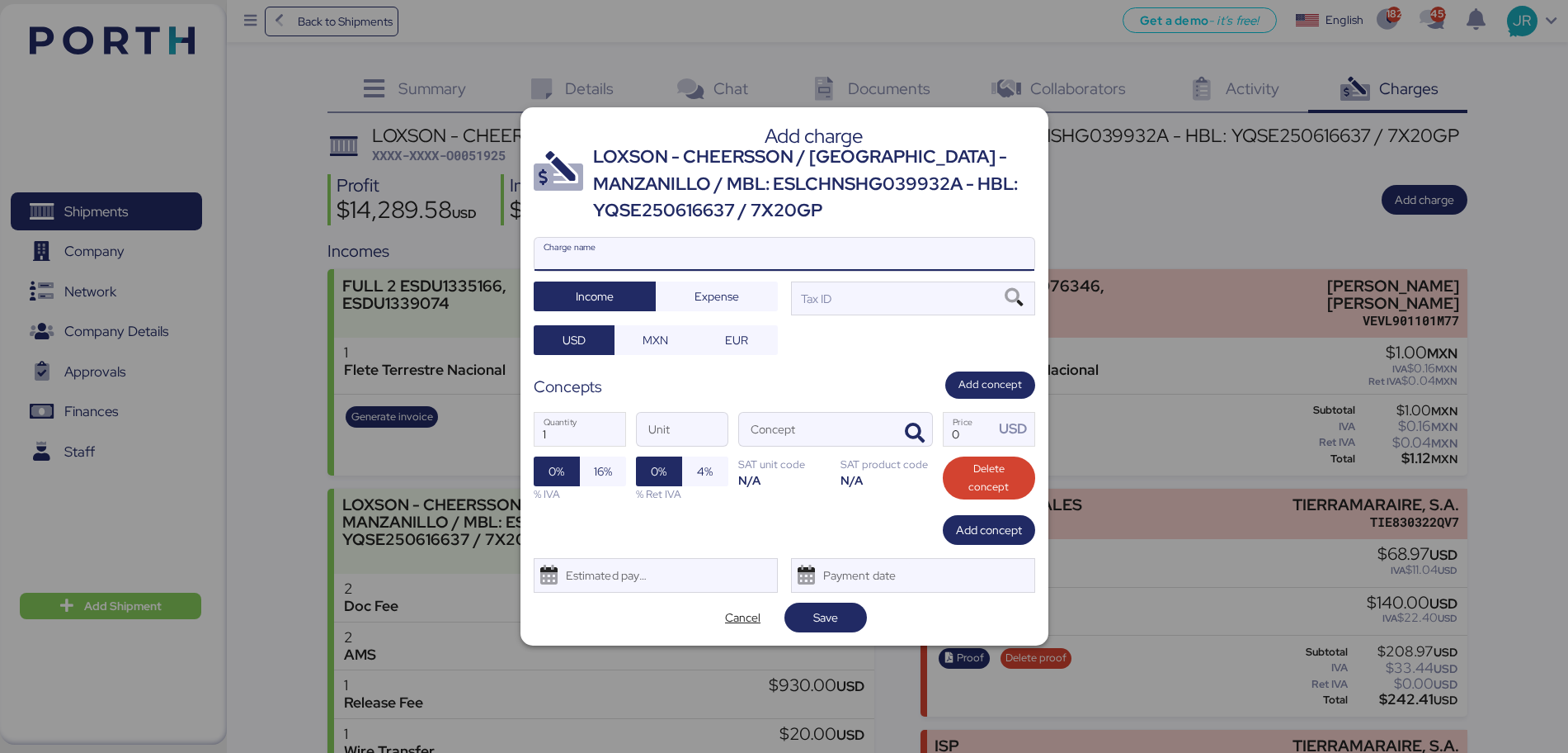
click at [647, 247] on input "Charge name" at bounding box center [784, 254] width 500 height 33
type input "FULL 3"
click at [714, 298] on span "Expense" at bounding box center [717, 296] width 44 height 20
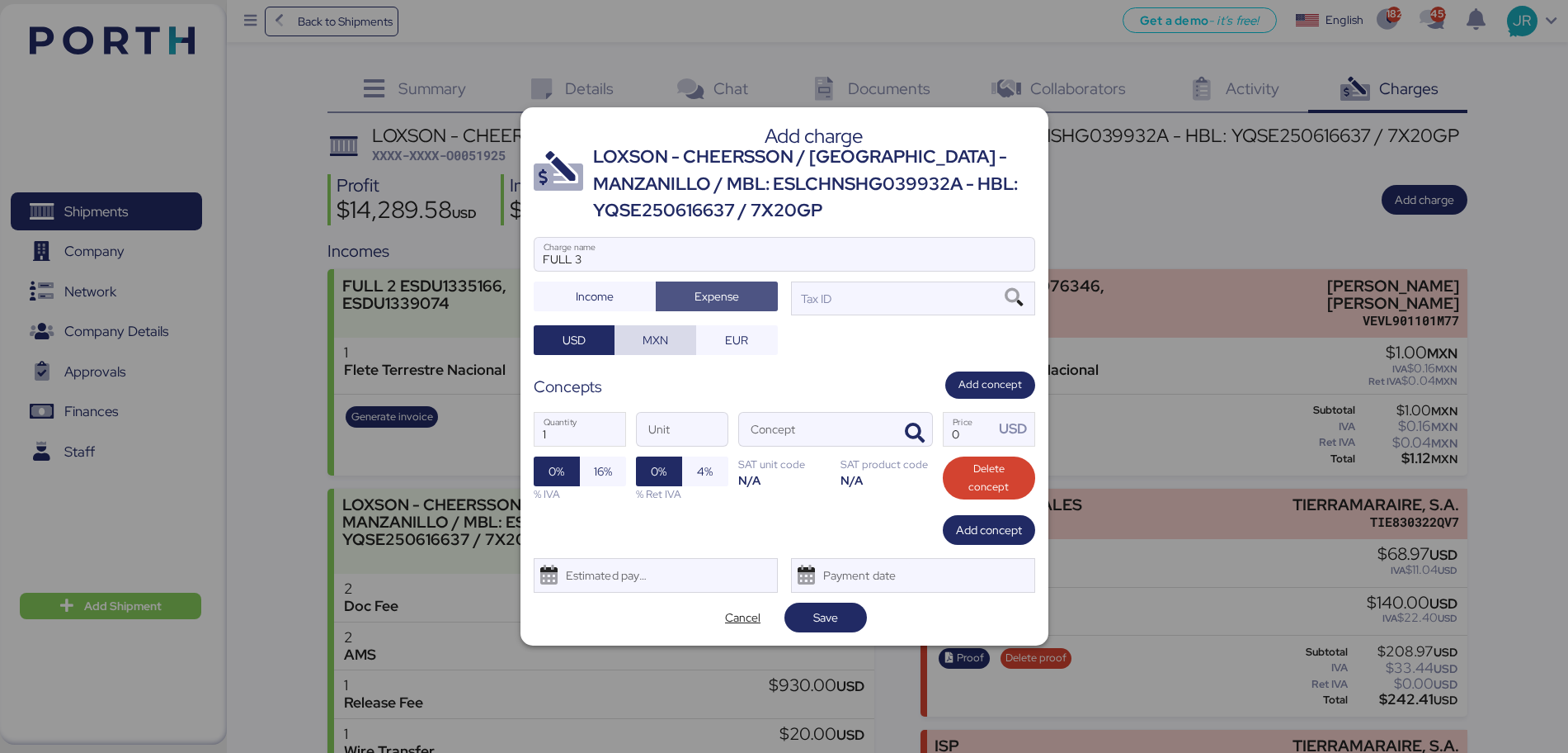
click at [668, 336] on span "MXN" at bounding box center [656, 341] width 55 height 23
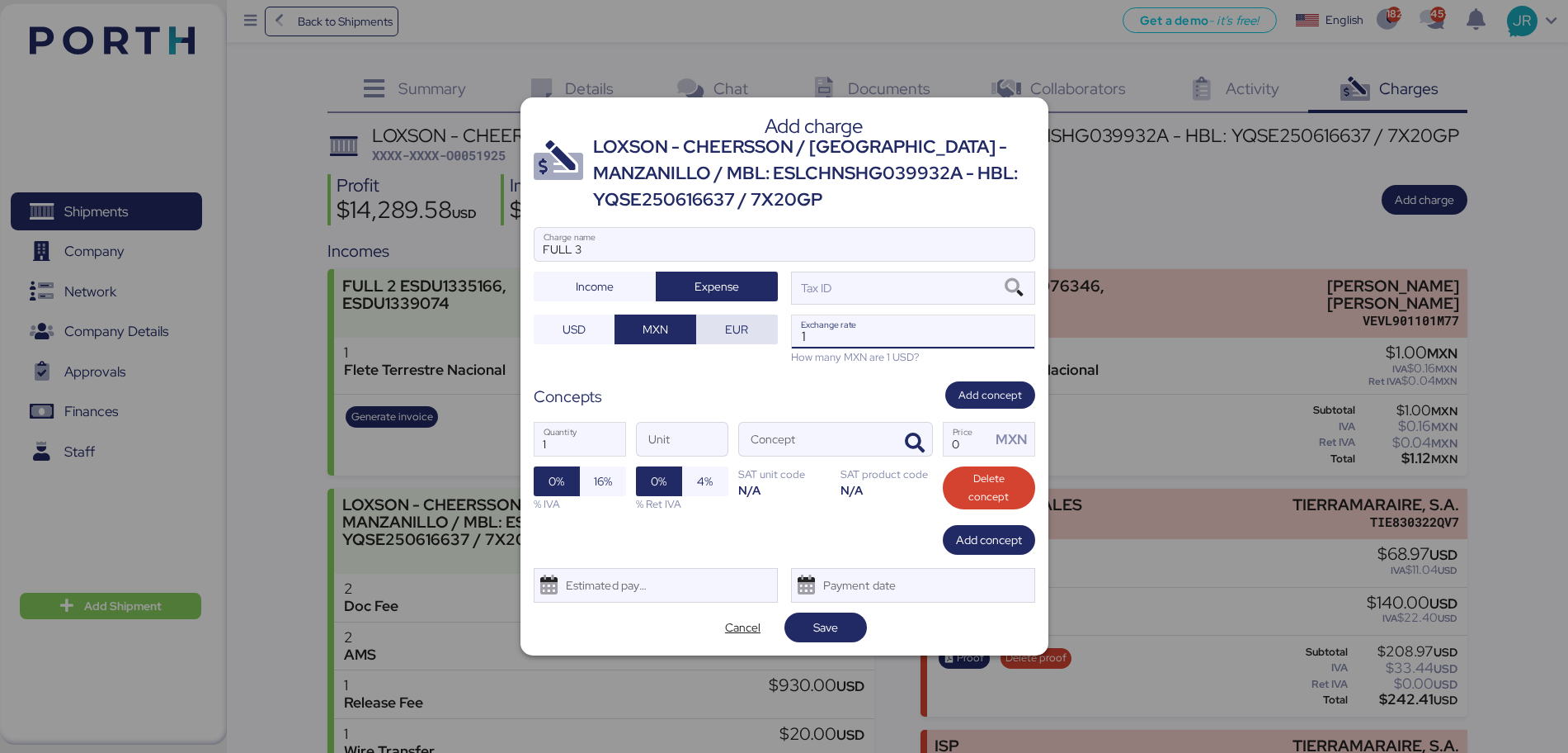
drag, startPoint x: 859, startPoint y: 330, endPoint x: 726, endPoint y: 331, distance: 133.0
click at [726, 331] on div "FULL 3 Charge name Income Expense Tax ID USD MXN EUR 1 Exchange rate How many M…" at bounding box center [784, 296] width 502 height 139
paste input "8.6402"
type input "18.6402"
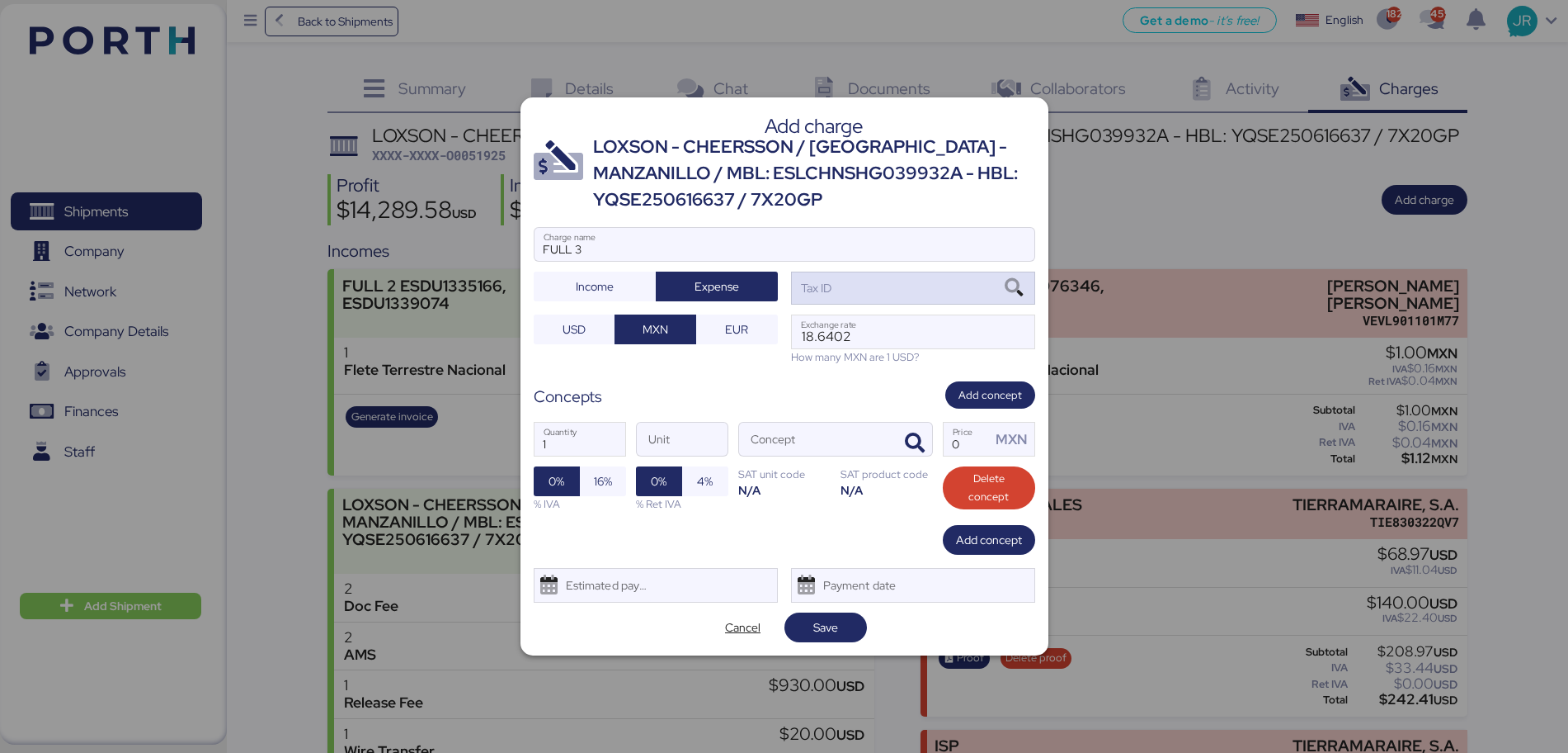
click at [1020, 288] on icon at bounding box center [1014, 288] width 28 height 18
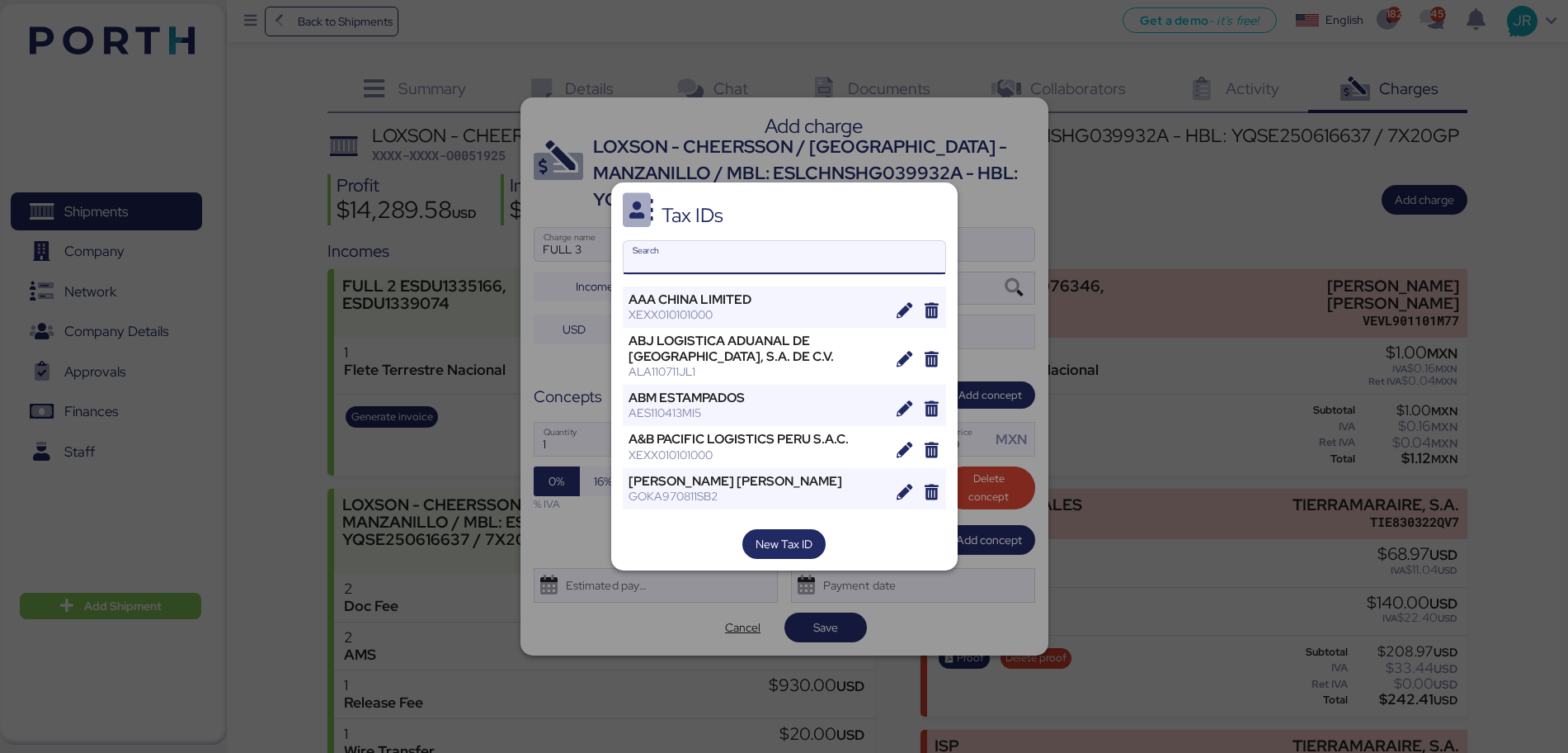
click at [678, 249] on input "Search" at bounding box center [784, 257] width 322 height 33
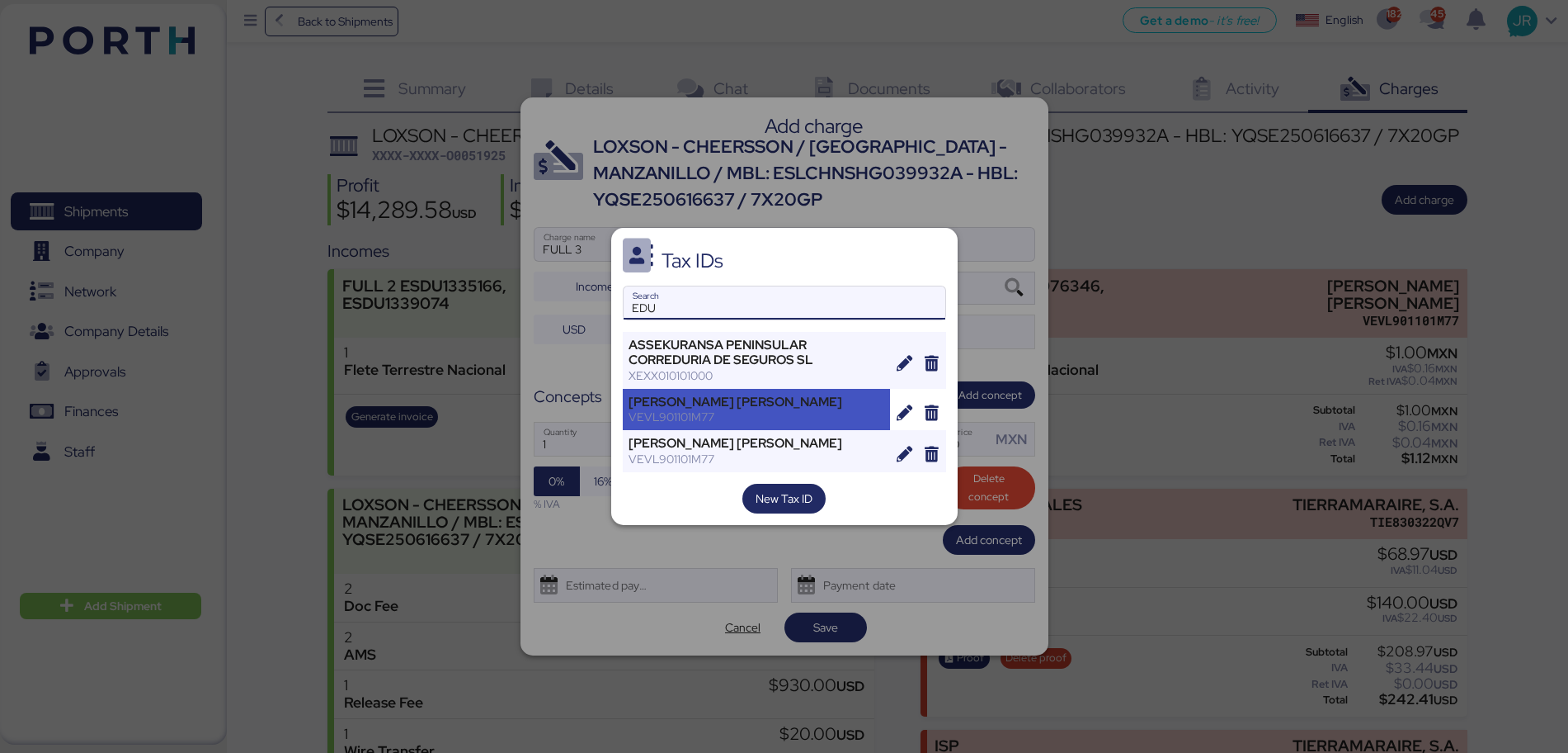
type input "EDU"
click at [688, 413] on div "VEVL901101M77" at bounding box center [757, 417] width 257 height 15
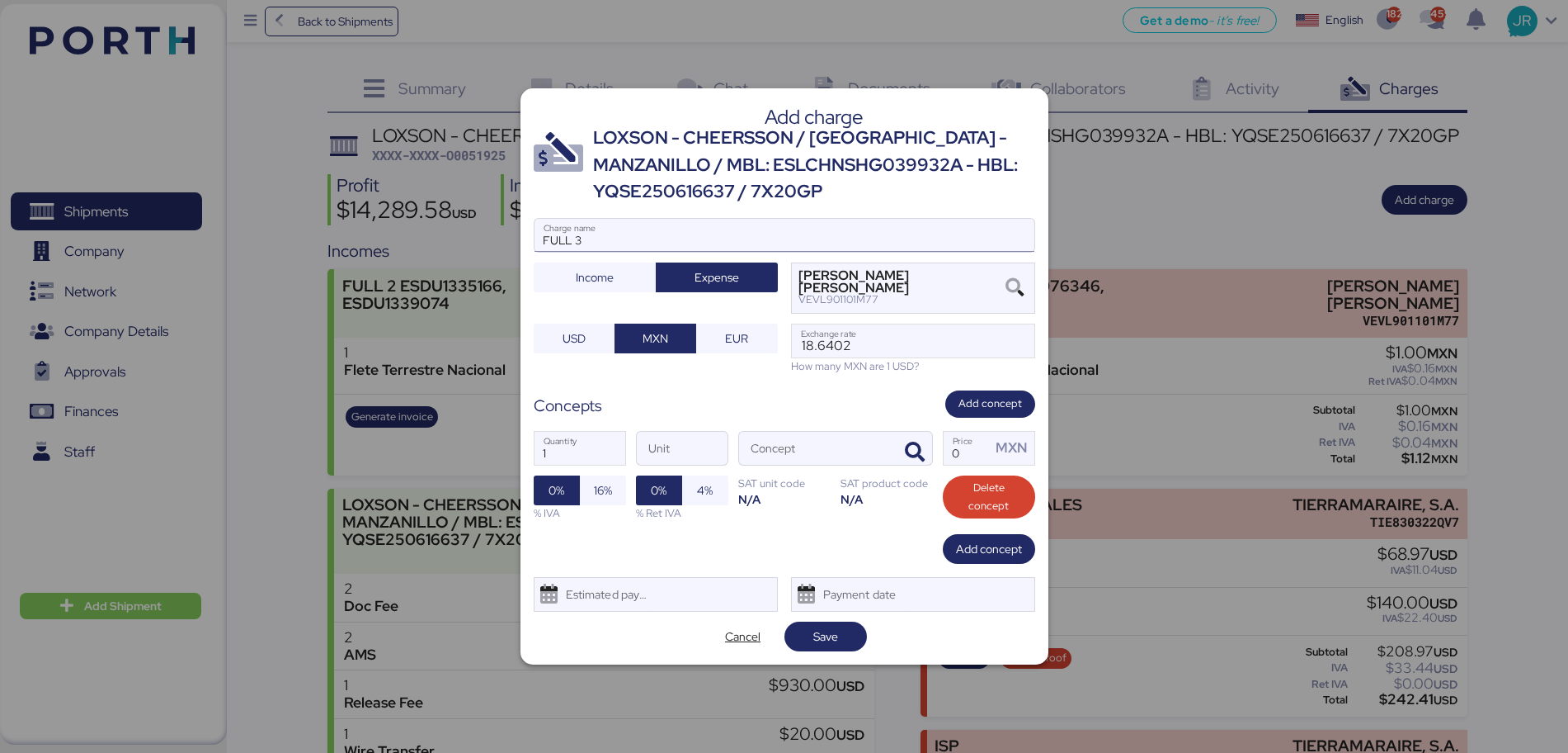
click at [625, 235] on input "FULL 3" at bounding box center [784, 234] width 500 height 33
paste input "TEMU5133742, TEMU5080339"
type input "FULL 3 TEMU5133742, TEMU5080339"
click at [907, 445] on icon "button" at bounding box center [915, 453] width 20 height 20
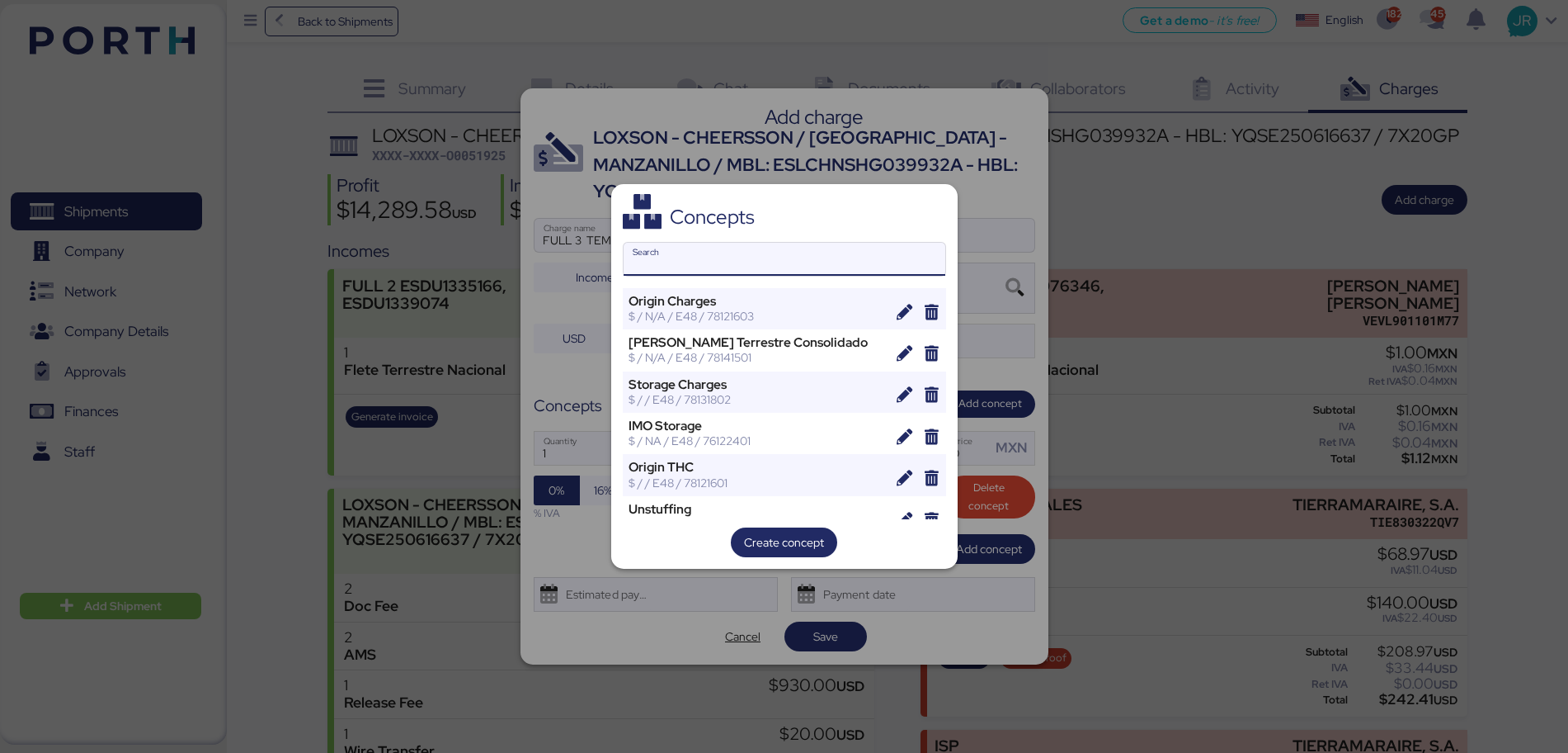
click at [713, 257] on input "Search" at bounding box center [784, 259] width 322 height 33
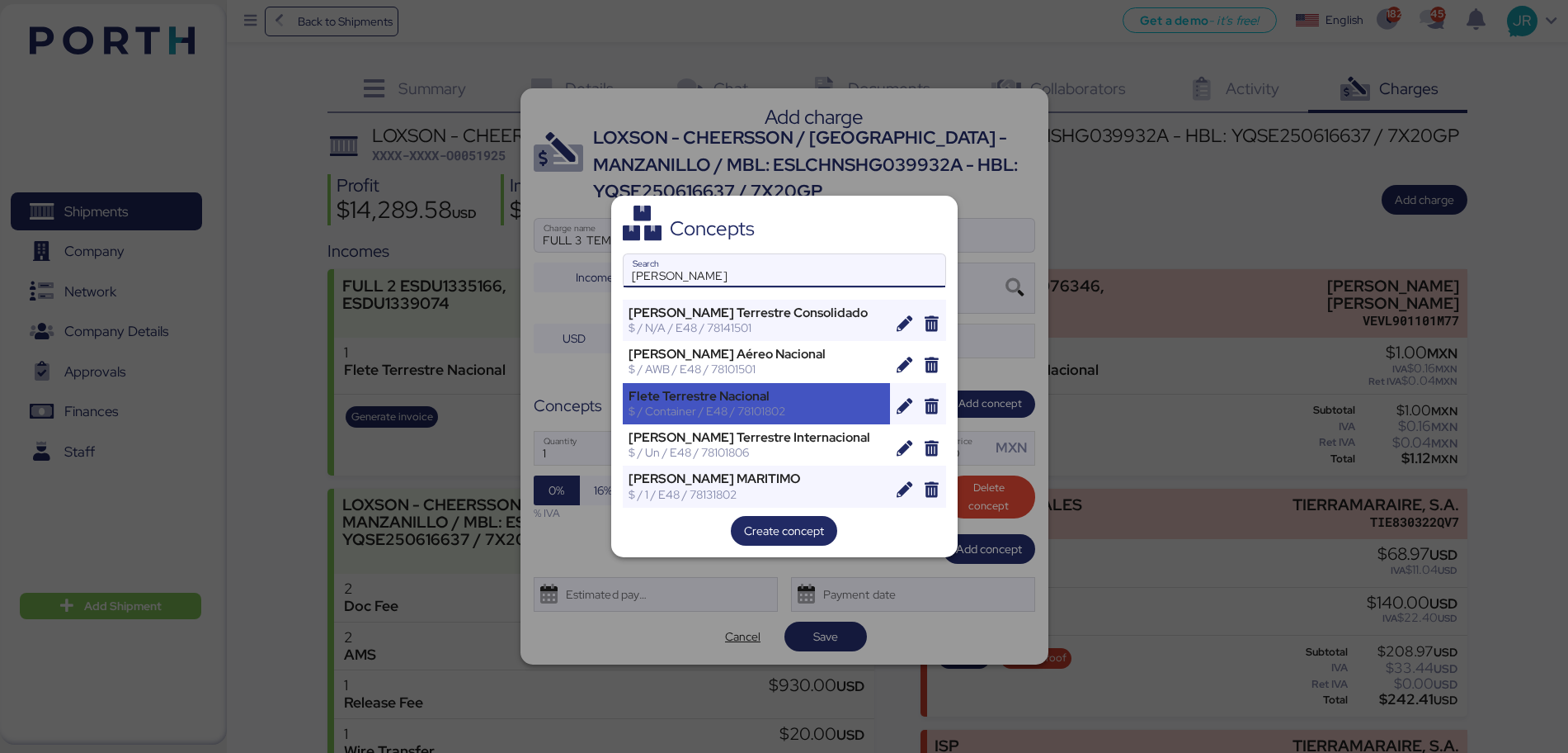
type input "[PERSON_NAME]"
click at [752, 405] on div "$ / Container / E48 / 78101802" at bounding box center [757, 411] width 257 height 15
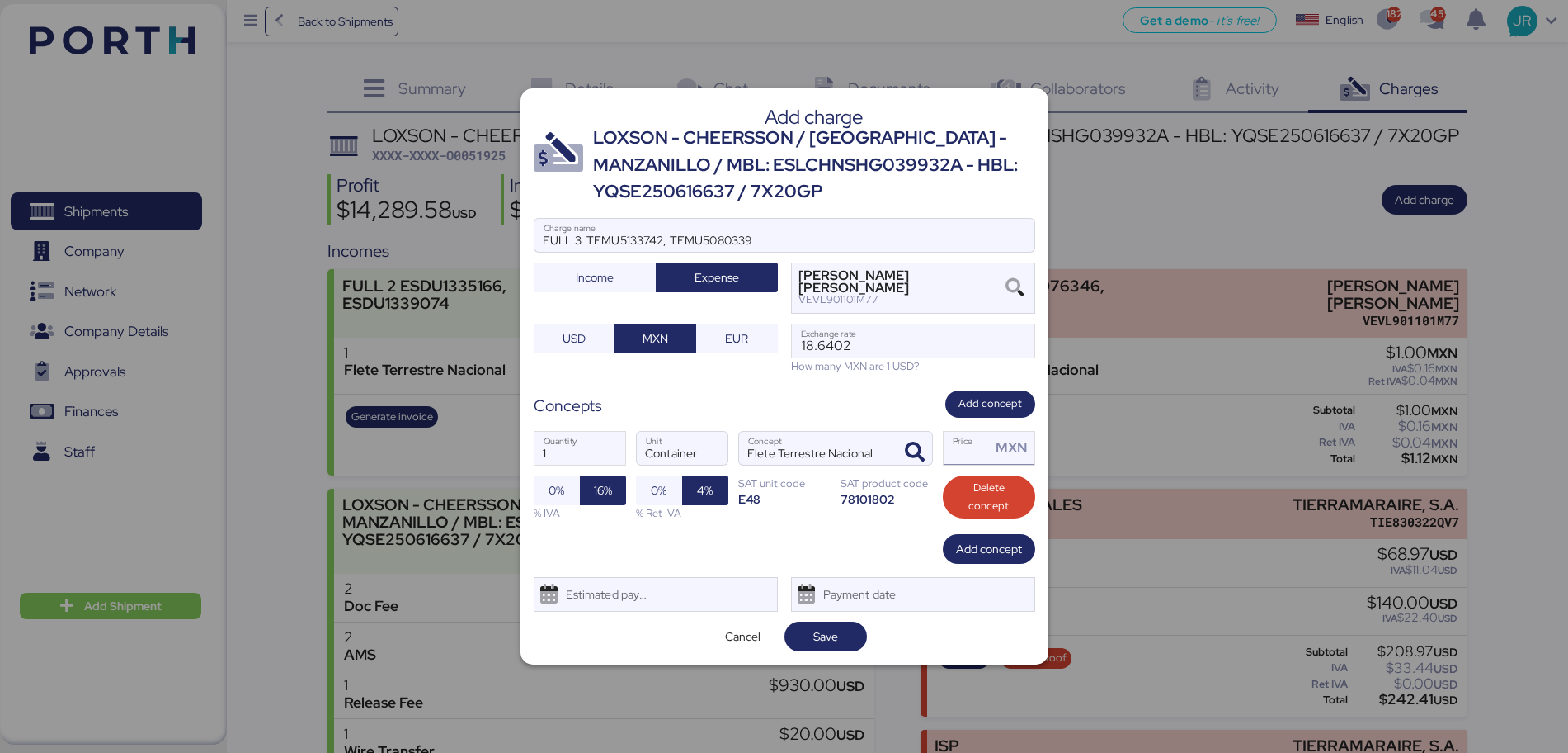
click at [960, 460] on input "Price MXN" at bounding box center [968, 448] width 48 height 33
type input "1"
click at [831, 629] on span "Save" at bounding box center [826, 637] width 25 height 20
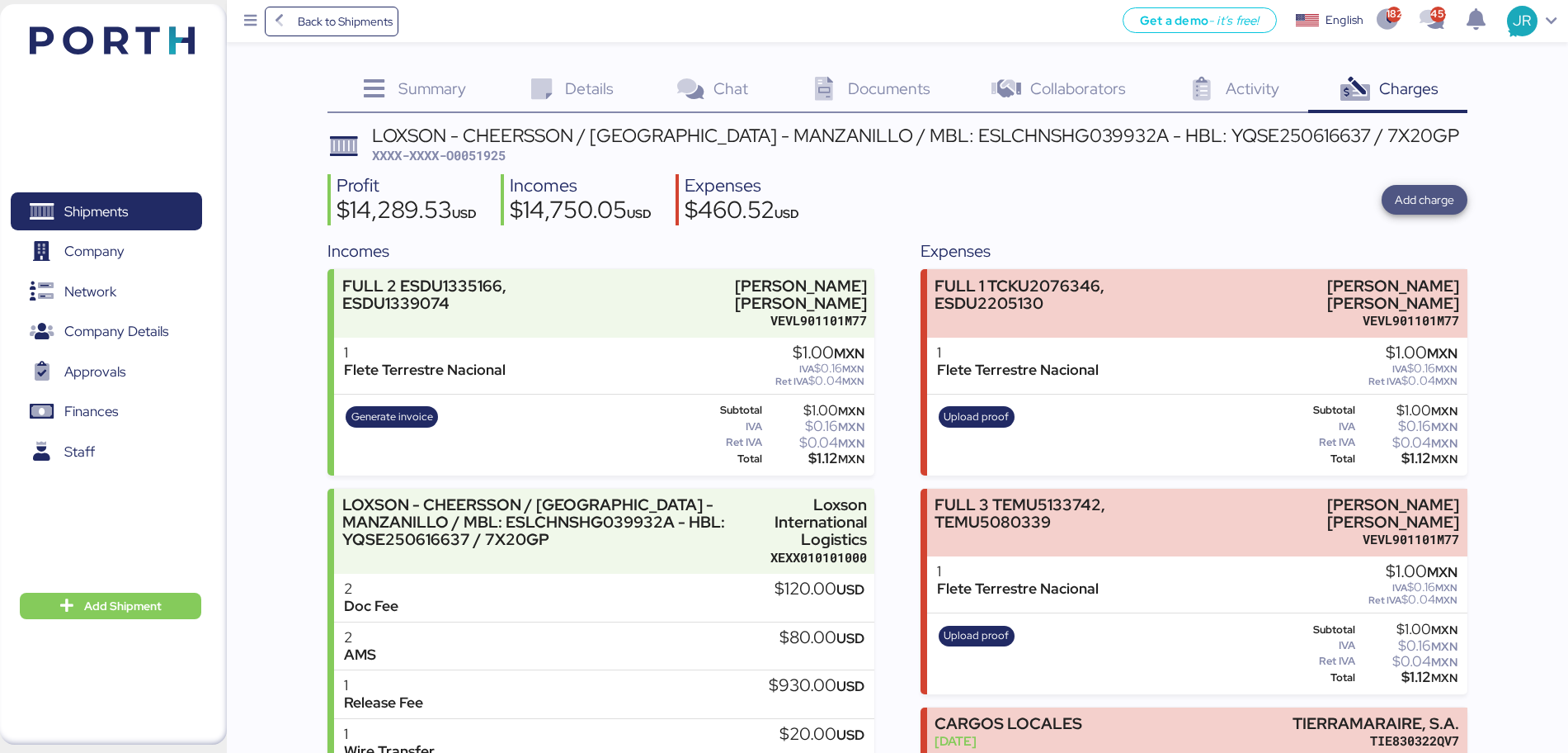
click at [1430, 192] on span "Add charge" at bounding box center [1424, 200] width 59 height 20
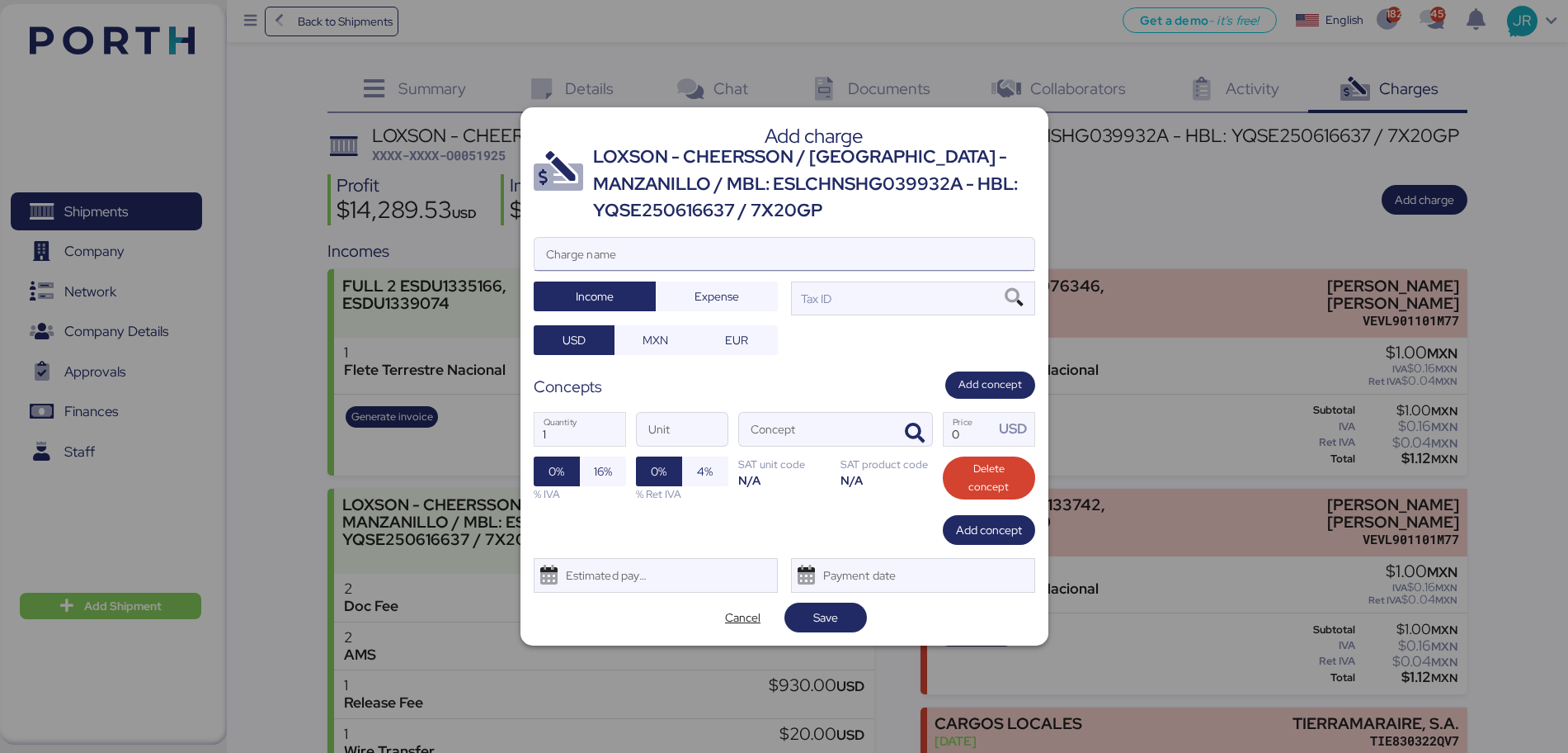
drag, startPoint x: 710, startPoint y: 218, endPoint x: 675, endPoint y: 238, distance: 40.3
click at [690, 228] on div "Add charge LOXSON - CHEERSSON / [GEOGRAPHIC_DATA] - MANZANILLO / MBL: ESLCHNSHG…" at bounding box center [784, 376] width 528 height 538
click at [661, 258] on input "Charge name" at bounding box center [784, 254] width 500 height 33
paste input "TEMU3670228"
type input "SENCILLO TEMU3670228"
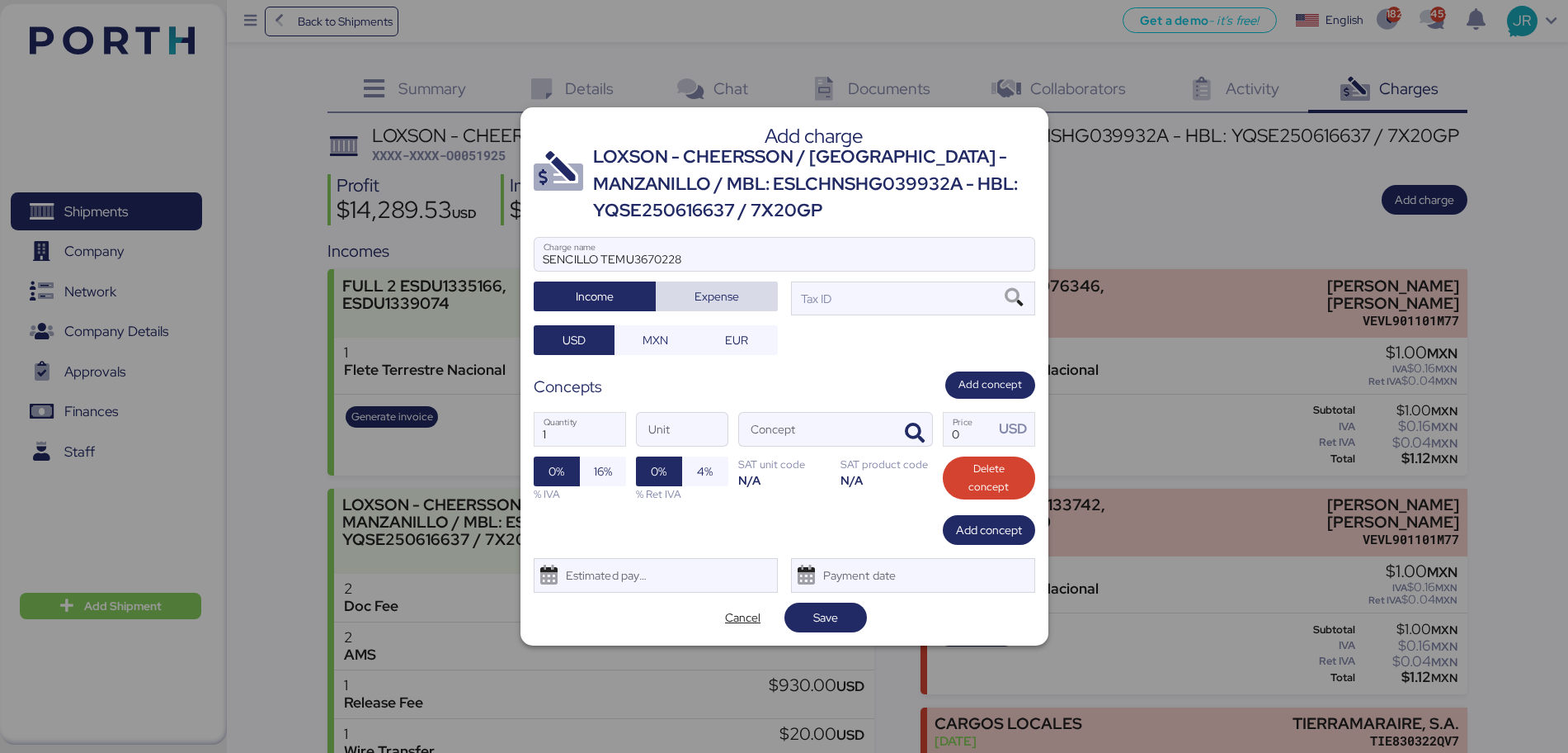
drag, startPoint x: 728, startPoint y: 292, endPoint x: 703, endPoint y: 307, distance: 29.2
click at [728, 293] on span "Expense" at bounding box center [717, 296] width 44 height 20
click at [655, 338] on span "MXN" at bounding box center [655, 341] width 26 height 20
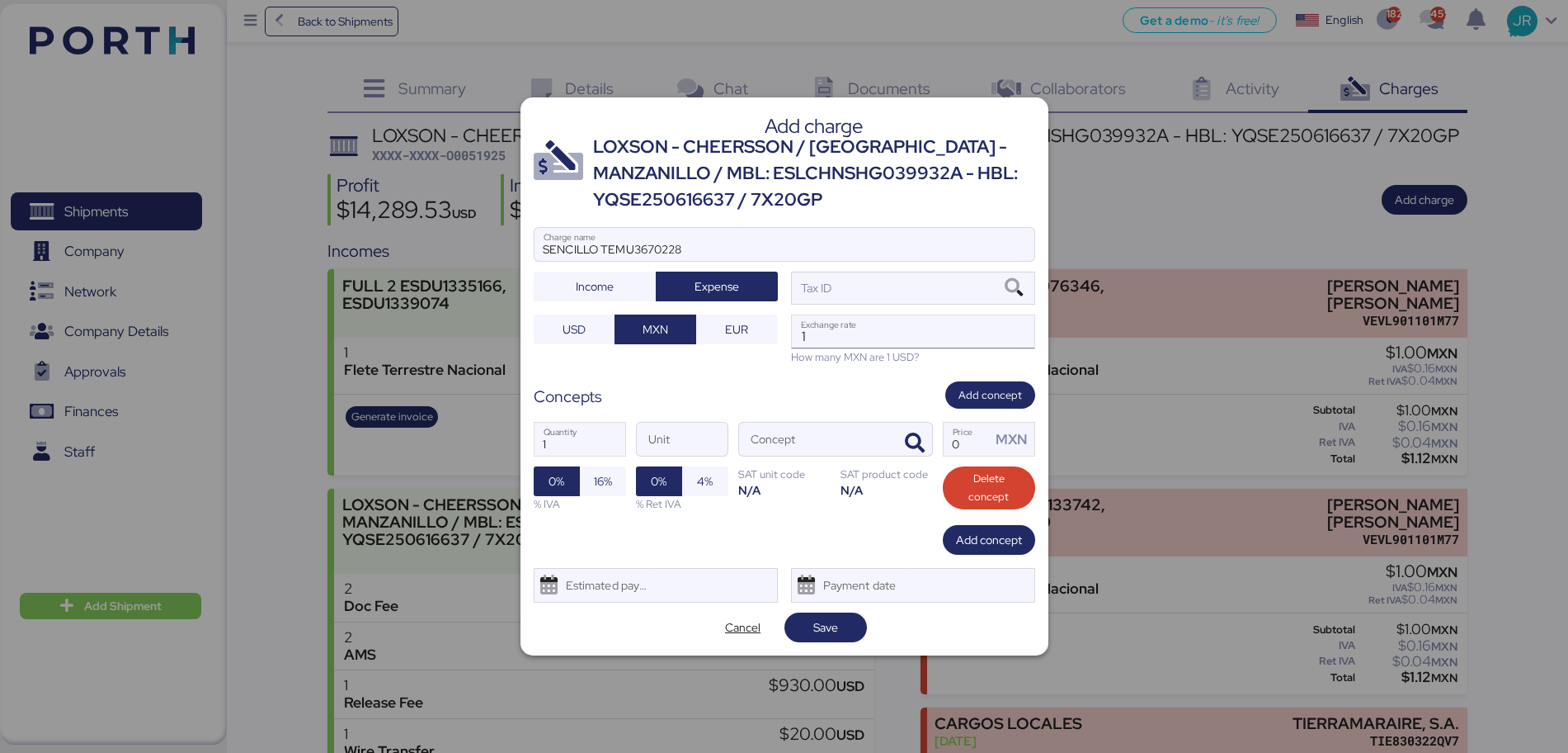
click at [840, 334] on input "1" at bounding box center [913, 331] width 243 height 33
paste input "18.6402"
type input "18.6402"
click at [921, 439] on icon "button" at bounding box center [915, 443] width 20 height 20
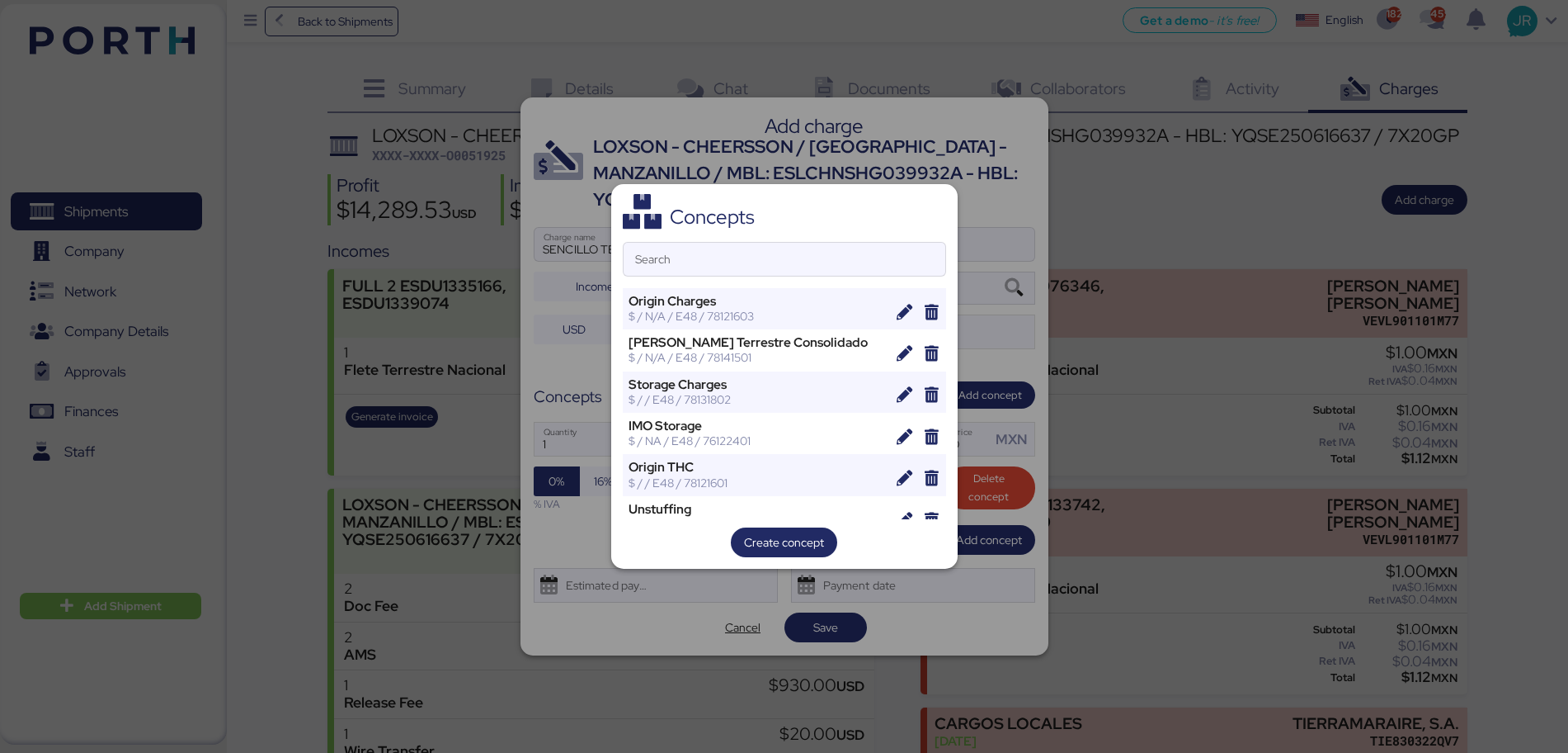
drag, startPoint x: 684, startPoint y: 233, endPoint x: 683, endPoint y: 197, distance: 36.0
click at [684, 230] on div "Concepts Search Origin Charges $ / N/A / E48 / 78121603 [PERSON_NAME] Terrestre…" at bounding box center [784, 376] width 346 height 386
click at [709, 259] on input "Search" at bounding box center [784, 259] width 322 height 33
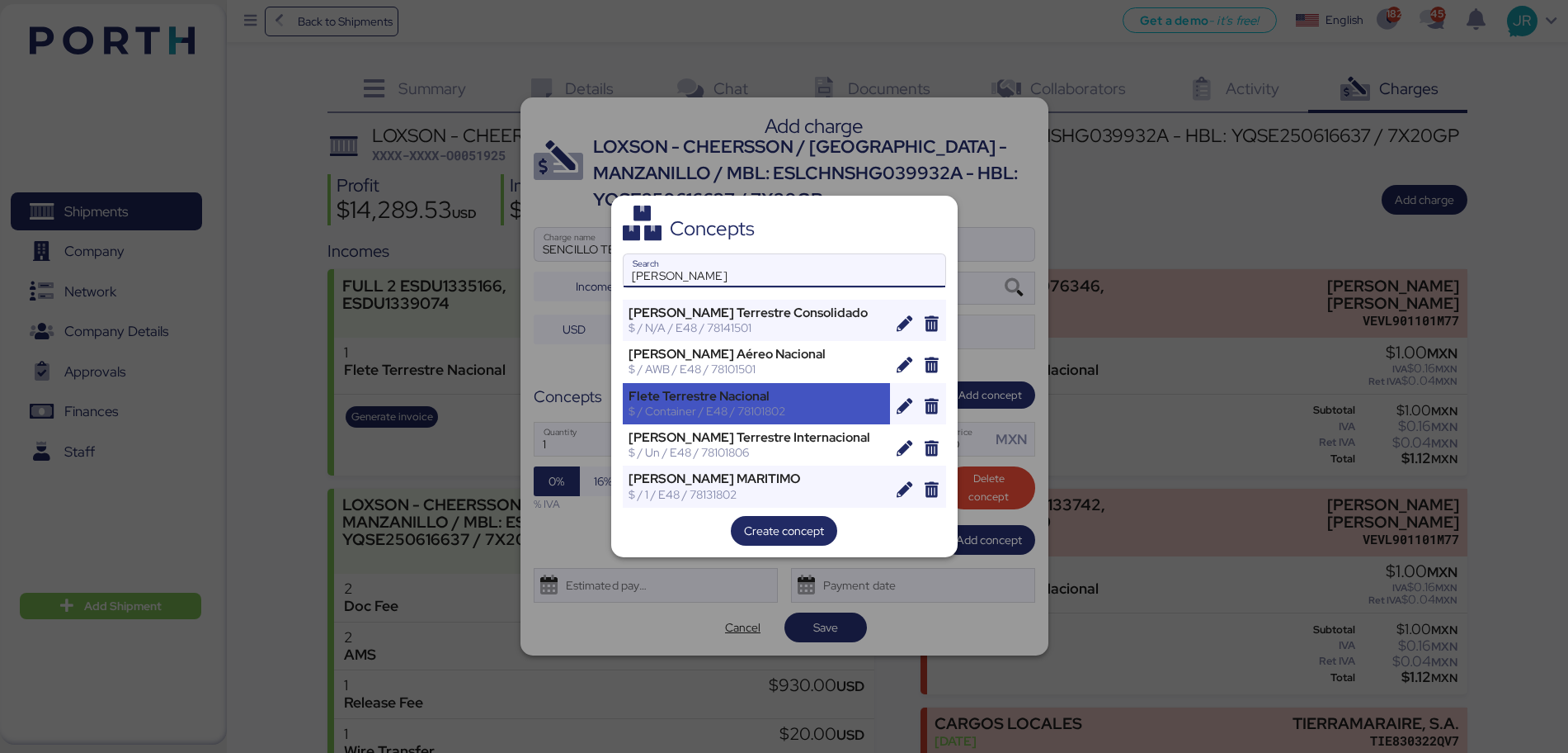
type input "[PERSON_NAME]"
click at [780, 413] on div "$ / Container / E48 / 78101802" at bounding box center [757, 411] width 257 height 15
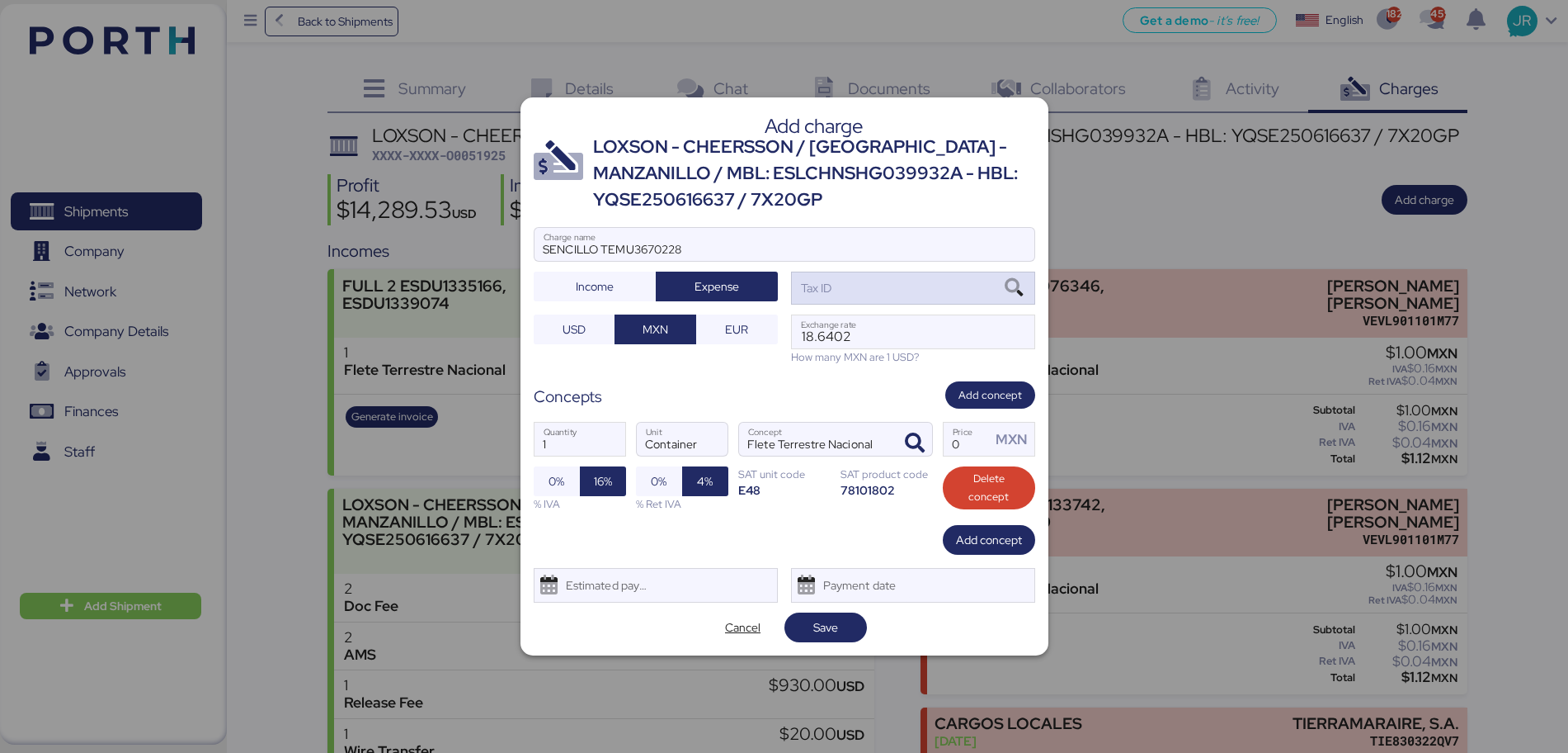
click at [1009, 289] on icon at bounding box center [1014, 288] width 28 height 18
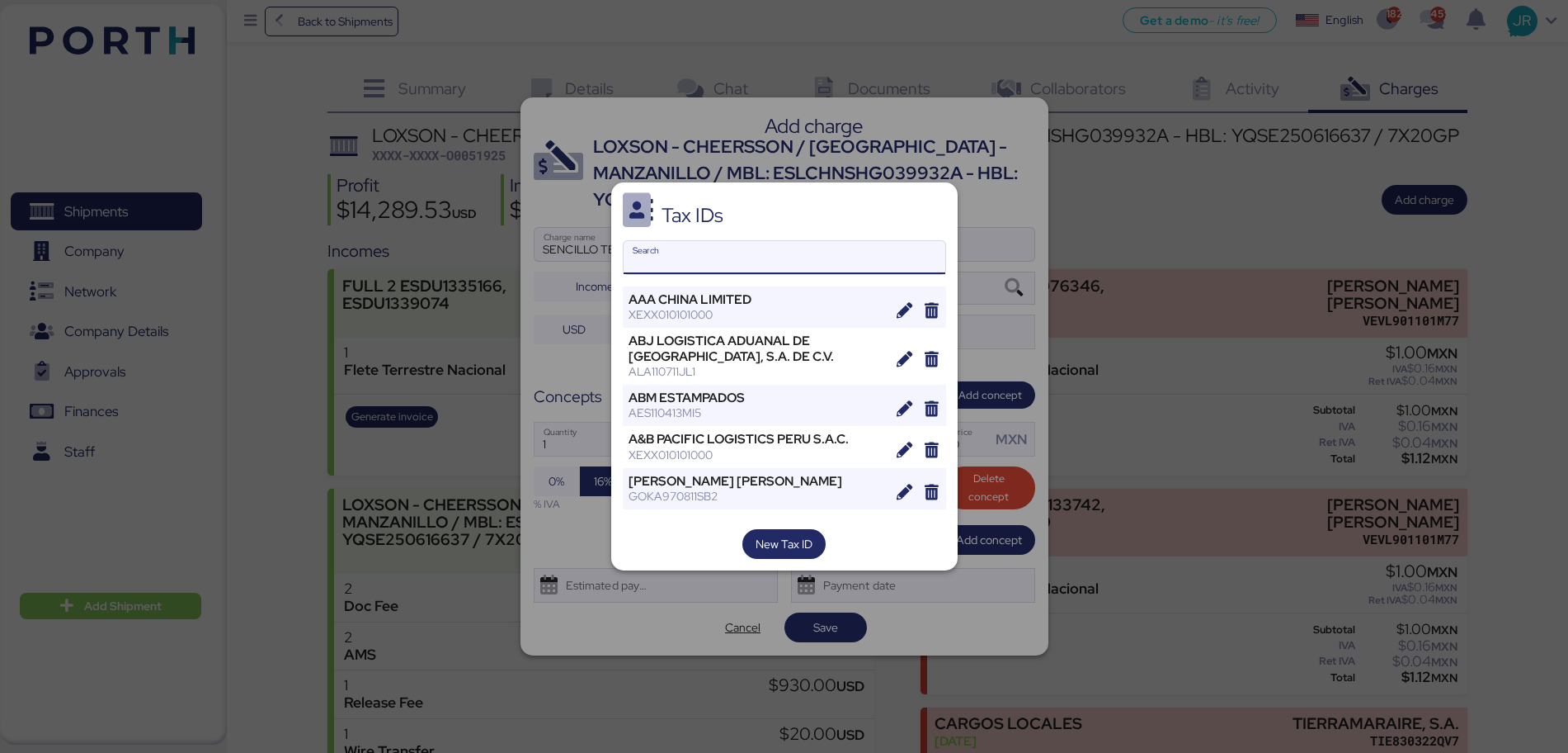
click at [680, 253] on input "Search" at bounding box center [784, 257] width 322 height 33
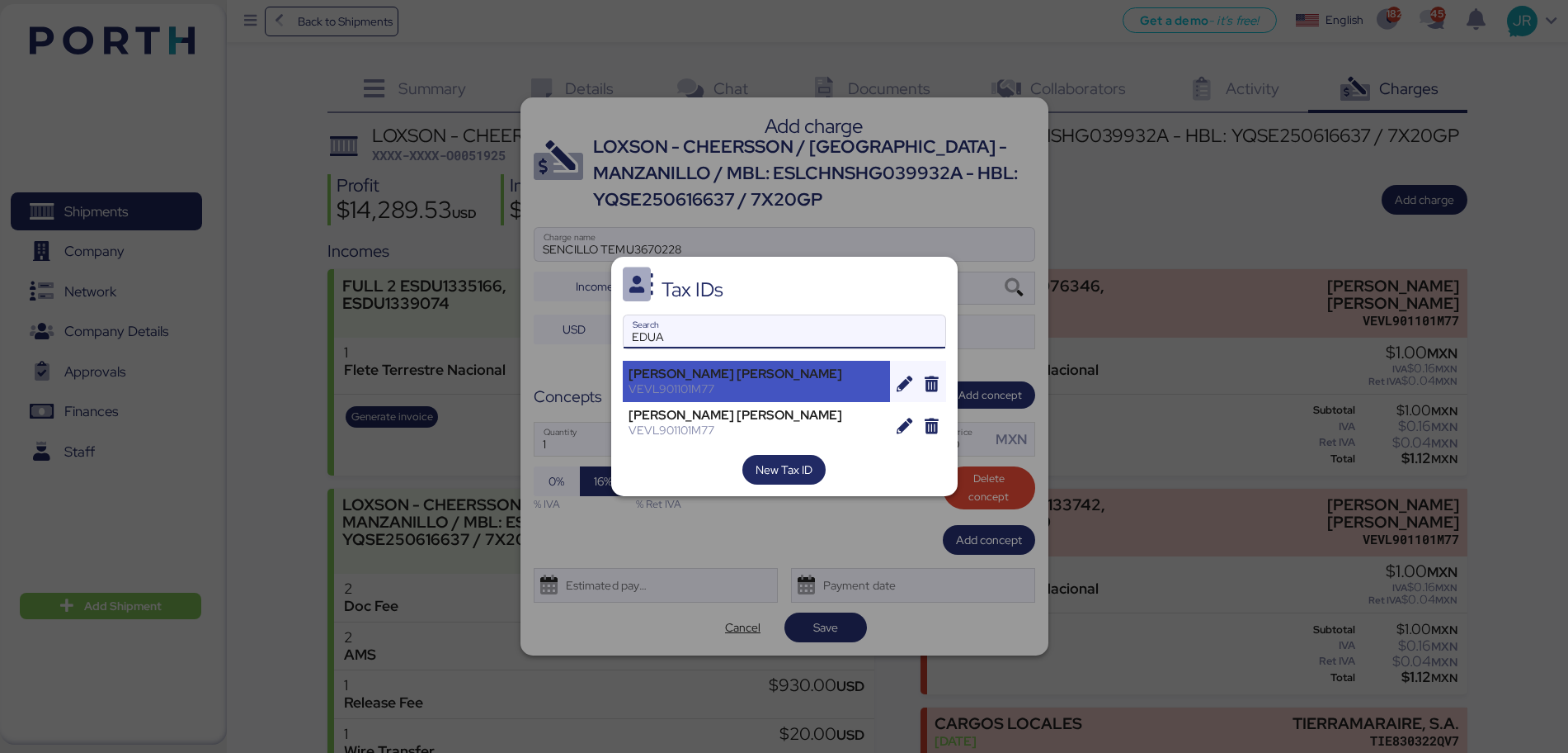
type input "EDUA"
click at [715, 368] on div "[PERSON_NAME] [PERSON_NAME]" at bounding box center [757, 374] width 257 height 15
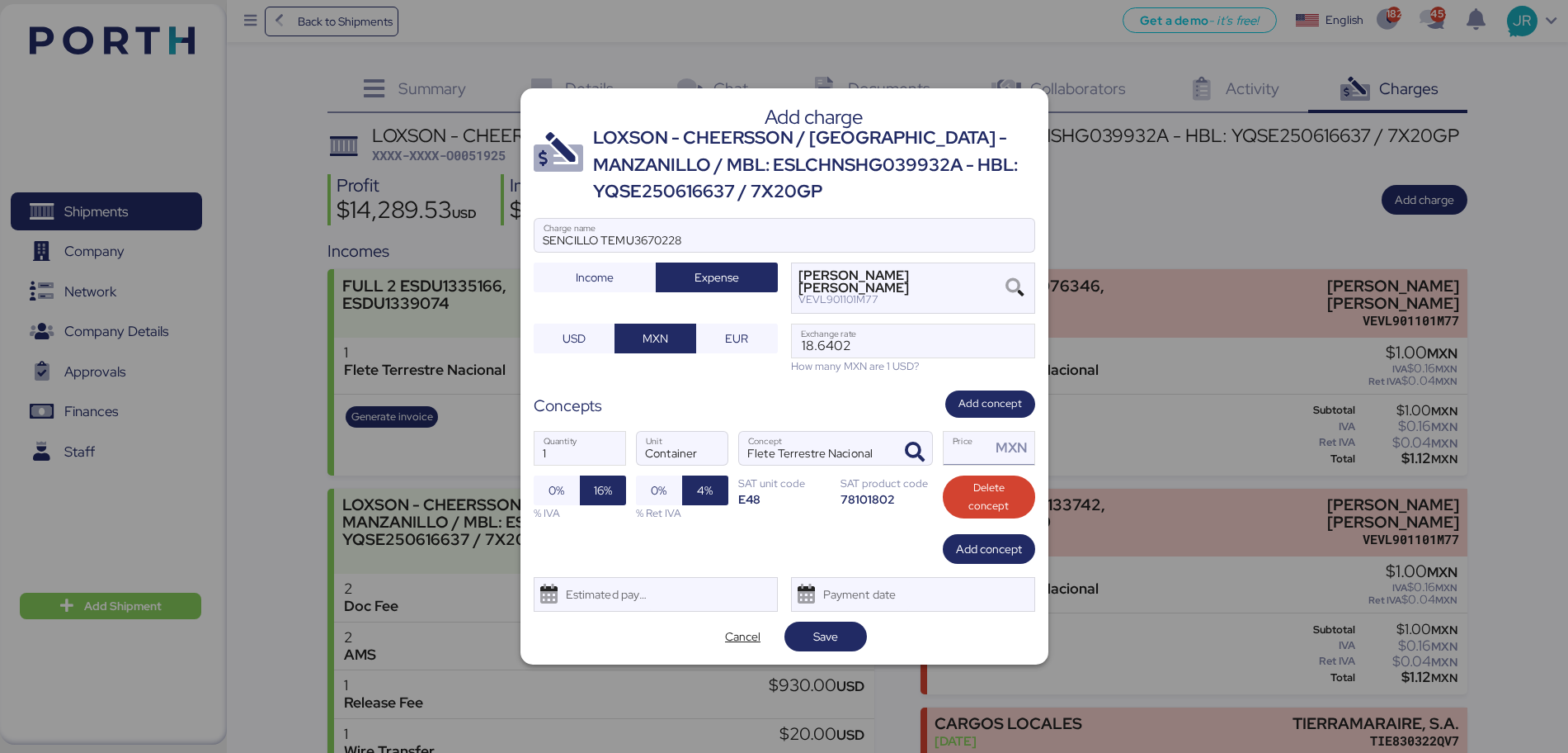
click at [965, 452] on input "Price MXN" at bounding box center [968, 448] width 48 height 33
type input "1"
click at [833, 638] on span "Save" at bounding box center [826, 637] width 25 height 20
